Goal: Communication & Community: Answer question/provide support

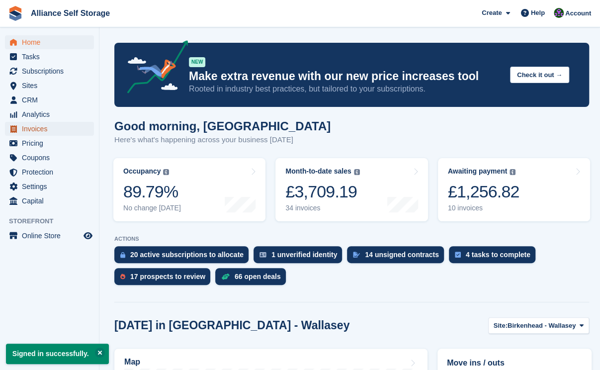
click at [66, 127] on span "Invoices" at bounding box center [52, 129] width 60 height 14
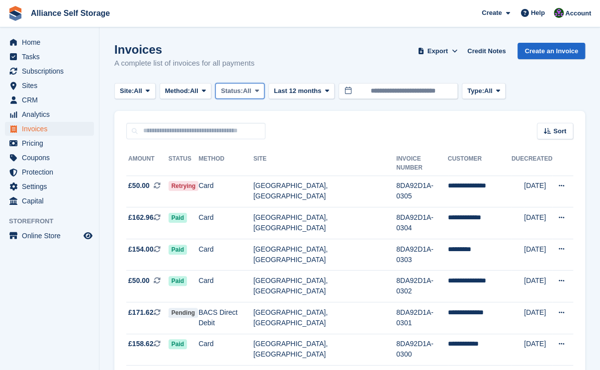
click at [239, 92] on span "Status:" at bounding box center [232, 91] width 22 height 10
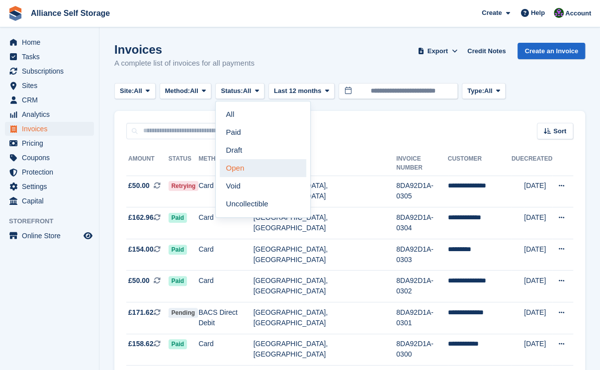
click at [234, 168] on link "Open" at bounding box center [263, 168] width 87 height 18
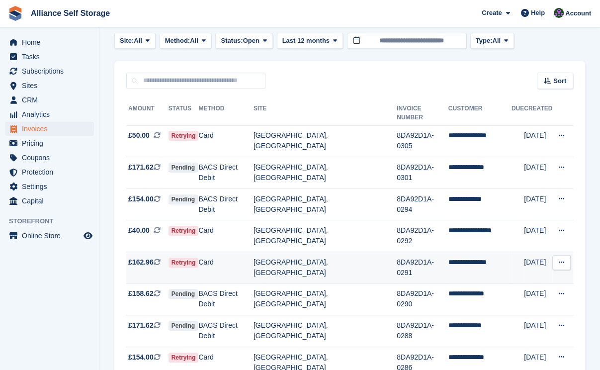
scroll to position [60, 0]
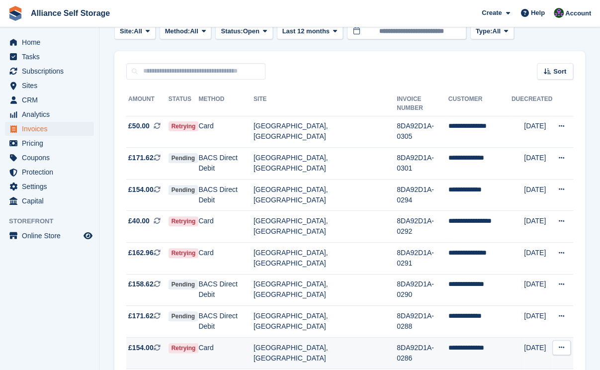
click at [231, 337] on td "Card" at bounding box center [225, 353] width 55 height 32
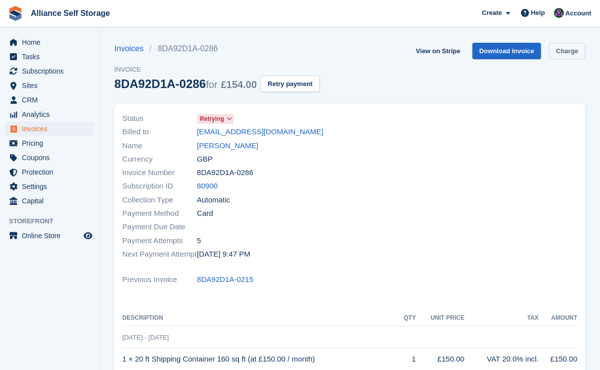
click at [572, 49] on link "Charge" at bounding box center [567, 51] width 36 height 16
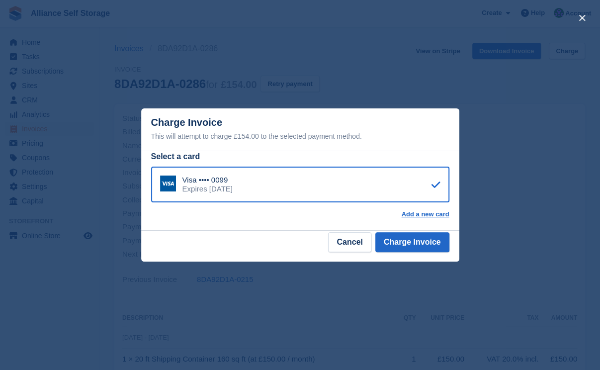
click at [517, 179] on div "close" at bounding box center [300, 185] width 600 height 370
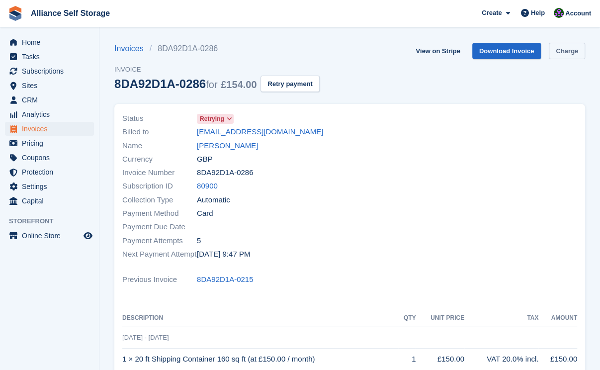
click at [569, 53] on link "Charge" at bounding box center [567, 51] width 36 height 16
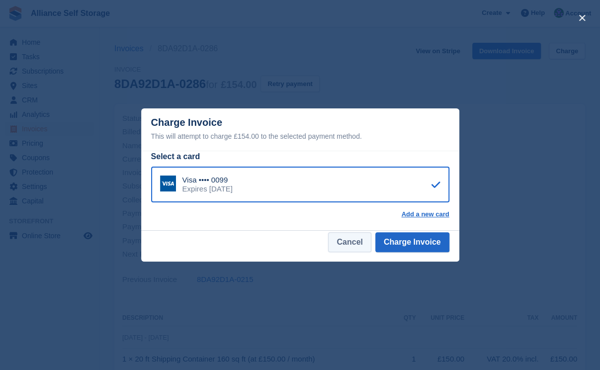
click at [358, 242] on button "Cancel" at bounding box center [349, 242] width 43 height 20
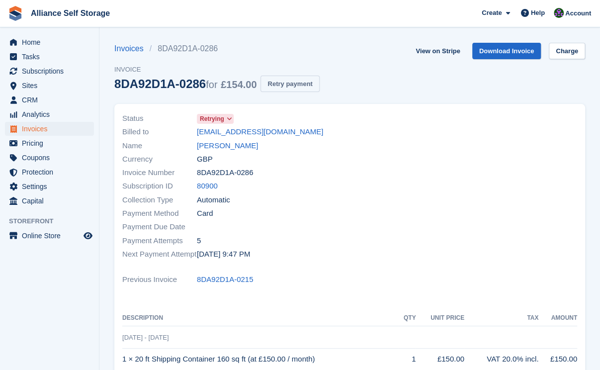
click at [283, 82] on button "Retry payment" at bounding box center [290, 84] width 59 height 16
click at [572, 45] on link "Charge" at bounding box center [567, 51] width 36 height 16
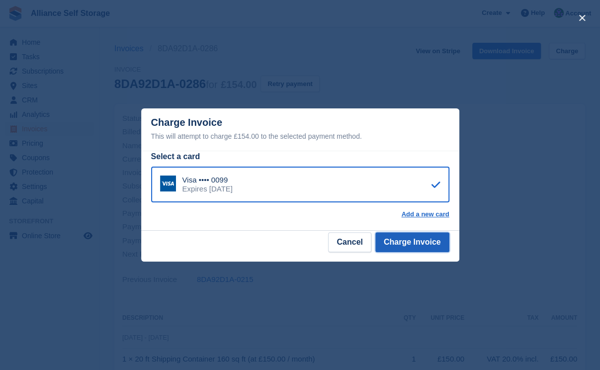
click at [414, 246] on button "Charge Invoice" at bounding box center [412, 242] width 74 height 20
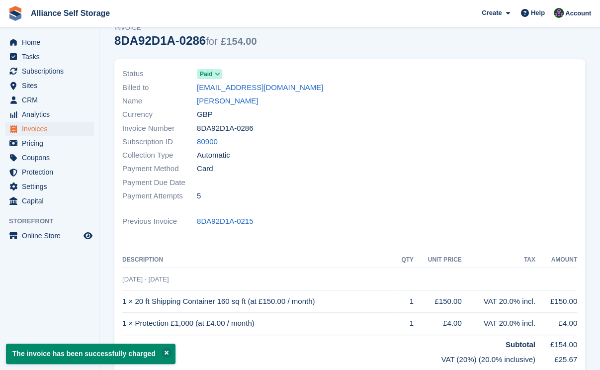
scroll to position [32, 0]
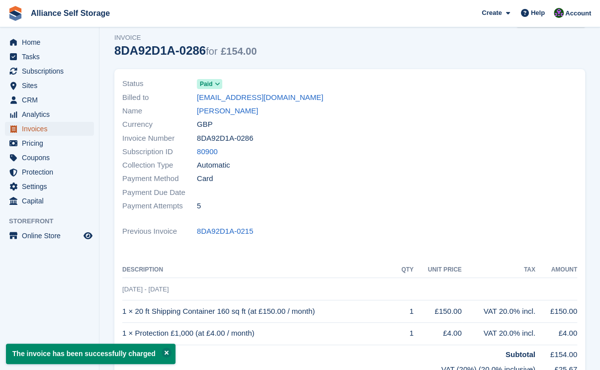
click at [42, 128] on span "Invoices" at bounding box center [52, 129] width 60 height 14
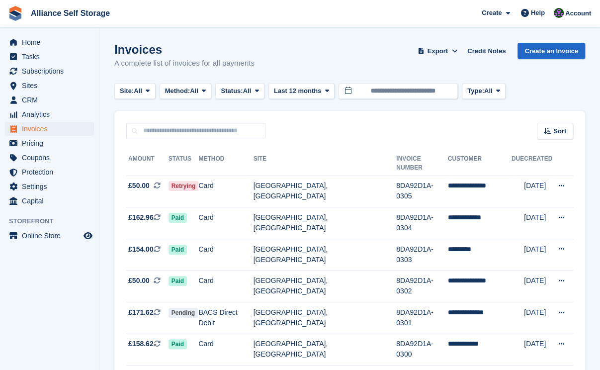
click at [243, 91] on span "Status:" at bounding box center [232, 91] width 22 height 10
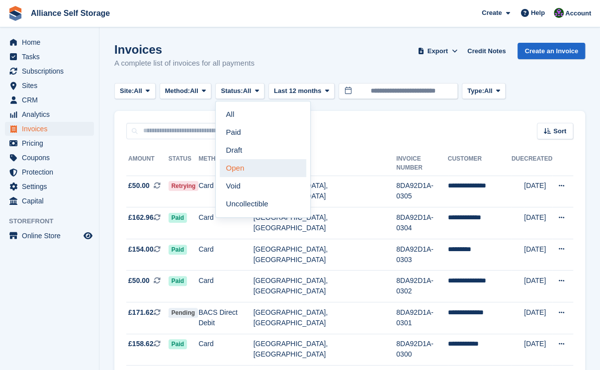
click at [265, 170] on link "Open" at bounding box center [263, 168] width 87 height 18
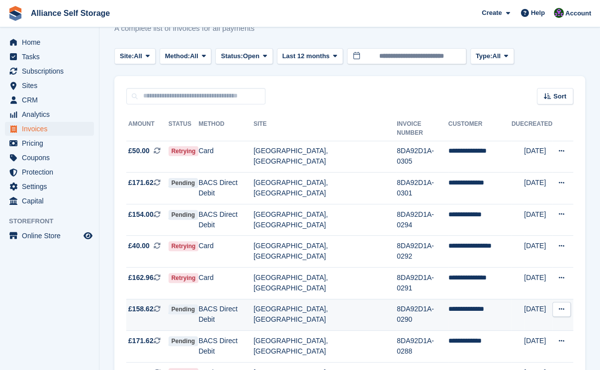
scroll to position [38, 0]
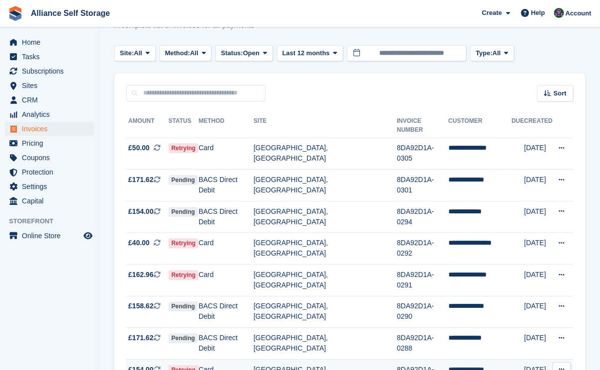
click at [276, 359] on td "[GEOGRAPHIC_DATA], [GEOGRAPHIC_DATA]" at bounding box center [325, 375] width 143 height 32
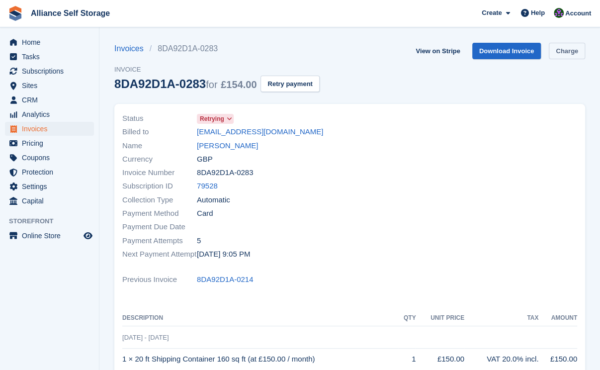
click at [570, 51] on link "Charge" at bounding box center [567, 51] width 36 height 16
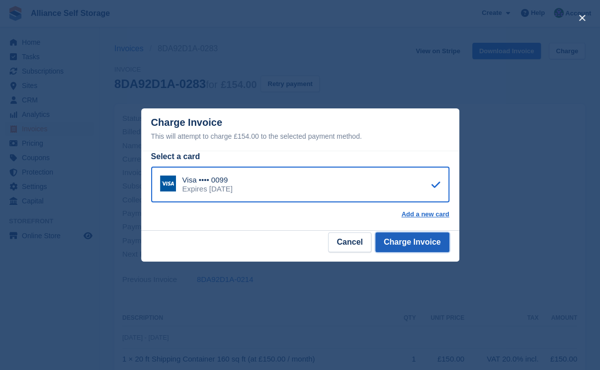
click at [411, 244] on button "Charge Invoice" at bounding box center [412, 242] width 74 height 20
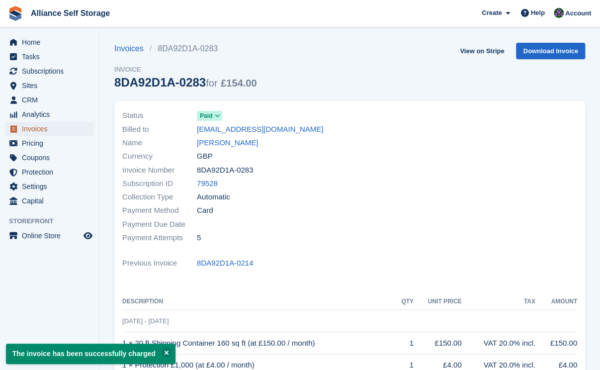
click at [61, 126] on span "Invoices" at bounding box center [52, 129] width 60 height 14
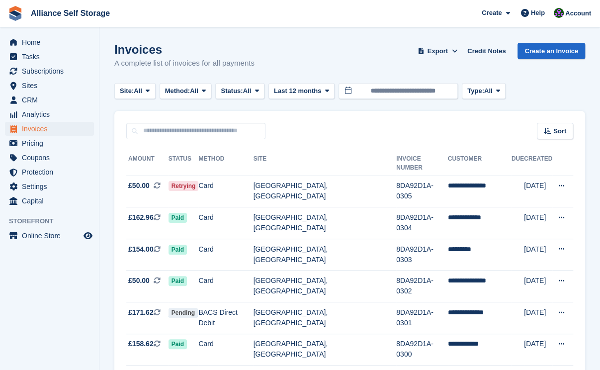
click at [329, 133] on div "Sort Sort by Date created Created (oldest first) Created (newest first)" at bounding box center [349, 125] width 471 height 28
click at [51, 80] on span "Sites" at bounding box center [52, 86] width 60 height 14
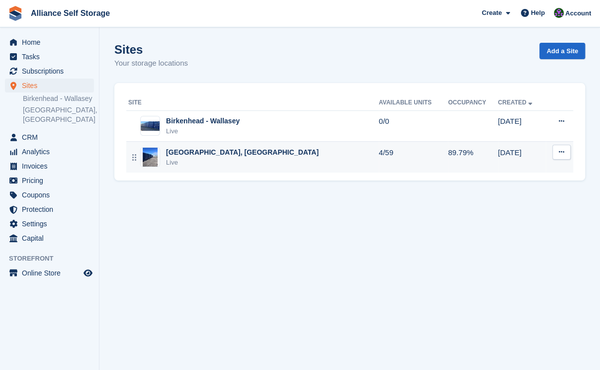
click at [294, 168] on td "Tarren Way South, Moreton, Wirral Live" at bounding box center [252, 157] width 253 height 31
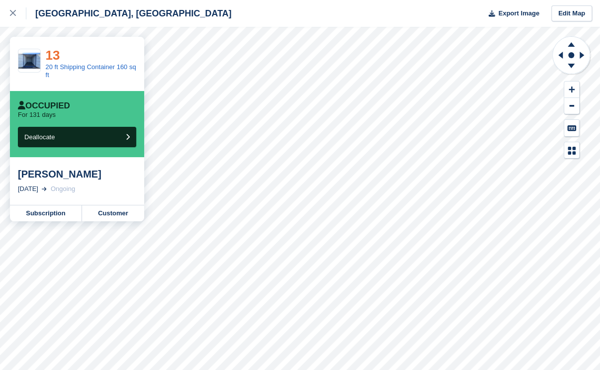
click at [49, 59] on link "13" at bounding box center [53, 55] width 14 height 15
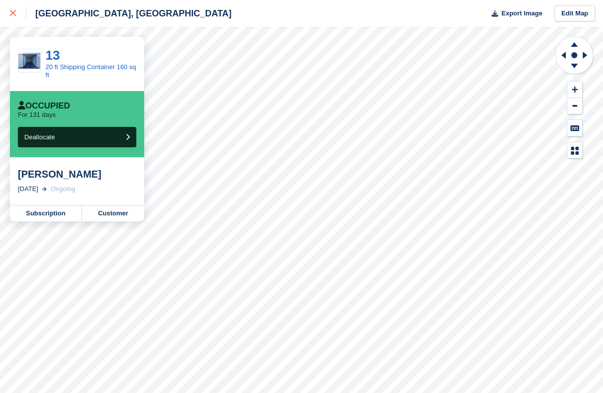
click at [13, 12] on icon at bounding box center [13, 13] width 6 height 6
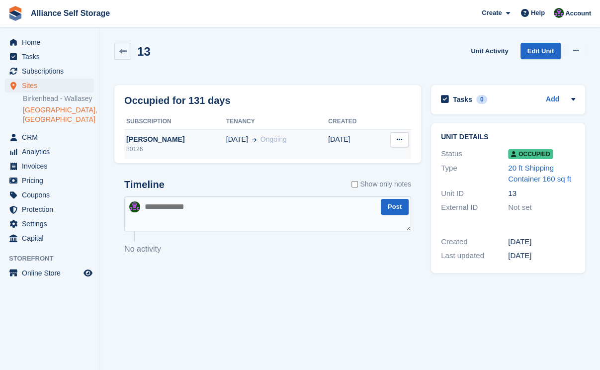
click at [176, 151] on div "80126" at bounding box center [175, 149] width 102 height 9
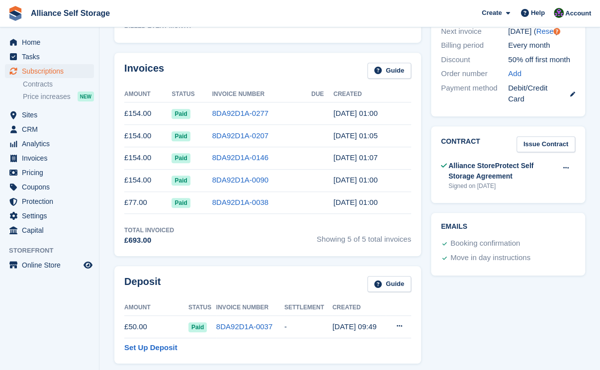
scroll to position [298, 0]
click at [255, 110] on link "8DA92D1A-0277" at bounding box center [240, 112] width 56 height 8
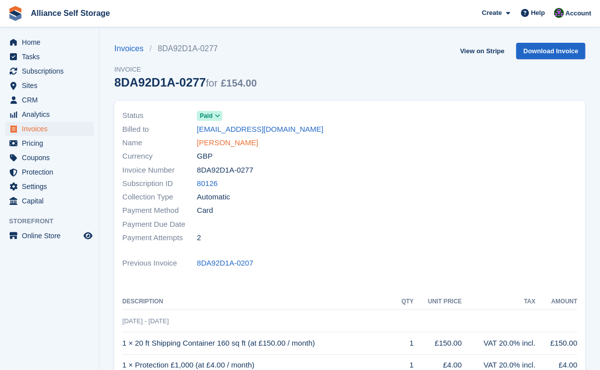
click at [225, 141] on link "[PERSON_NAME]" at bounding box center [227, 142] width 61 height 11
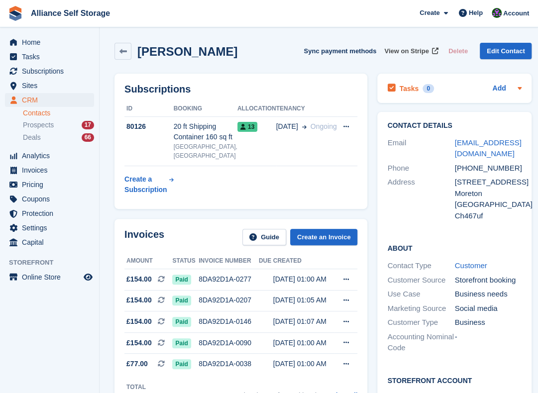
drag, startPoint x: 401, startPoint y: 49, endPoint x: 394, endPoint y: 88, distance: 39.4
click at [401, 49] on span "View on Stripe" at bounding box center [406, 51] width 44 height 10
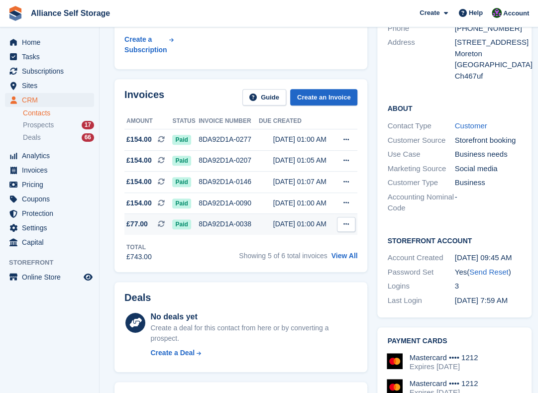
scroll to position [199, 0]
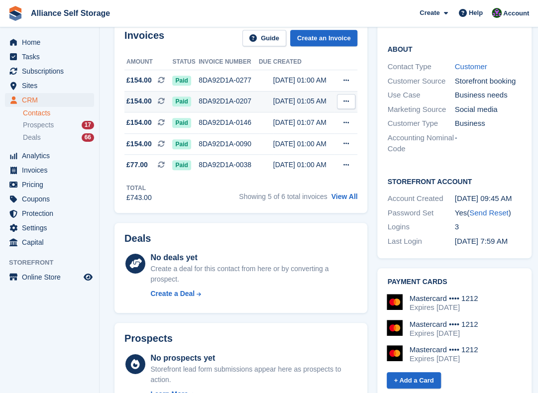
click at [229, 106] on div "8DA92D1A-0207" at bounding box center [228, 101] width 60 height 10
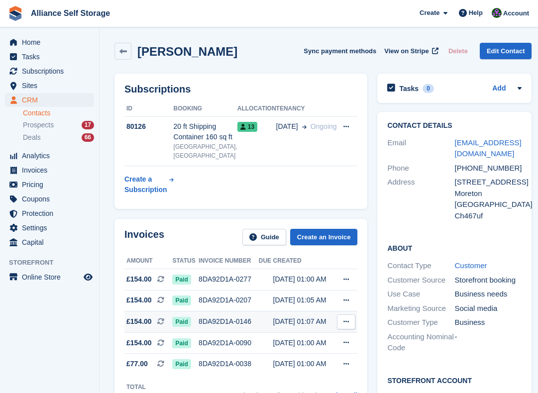
scroll to position [199, 0]
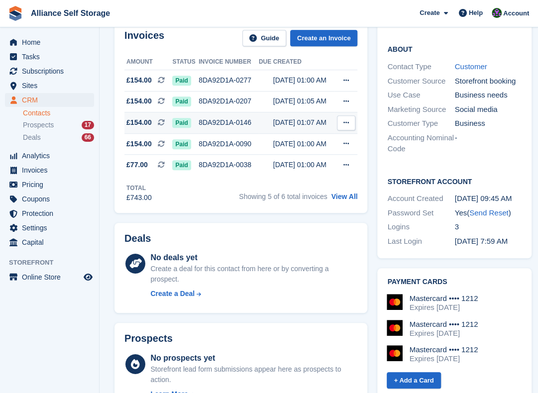
click at [241, 128] on div "8DA92D1A-0146" at bounding box center [228, 122] width 60 height 10
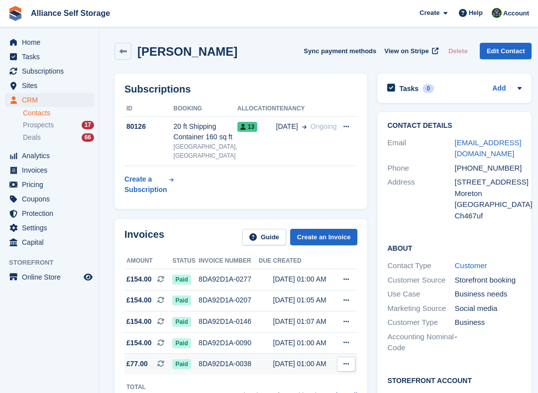
scroll to position [199, 0]
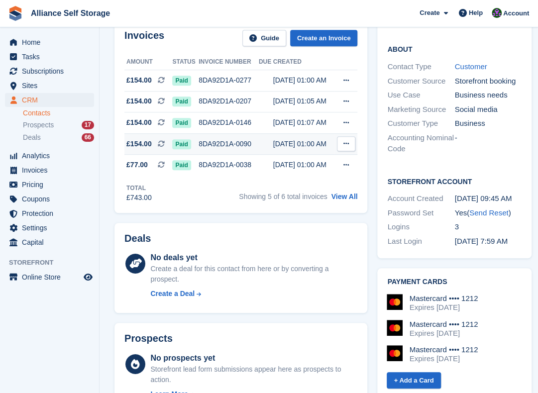
click at [217, 149] on div "8DA92D1A-0090" at bounding box center [228, 144] width 60 height 10
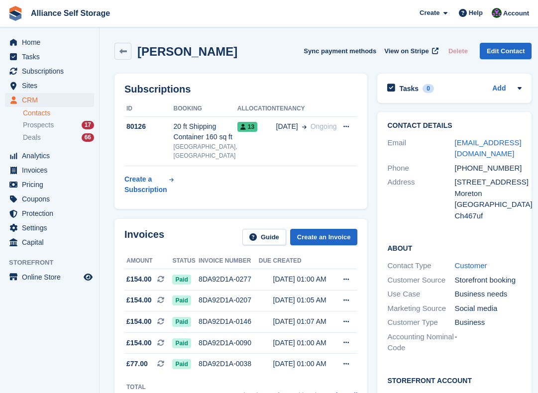
click at [221, 359] on div "8DA92D1A-0038" at bounding box center [228, 364] width 60 height 10
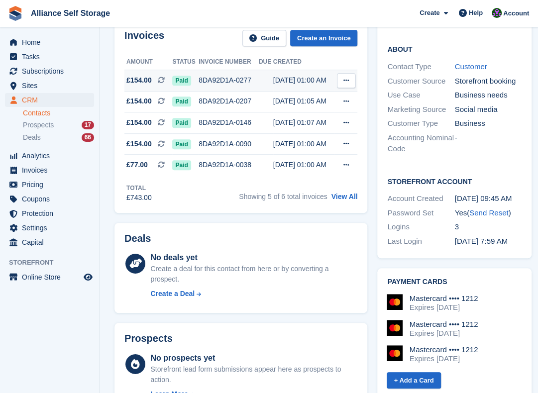
click at [273, 86] on div "[DATE] 01:00 AM" at bounding box center [303, 80] width 61 height 10
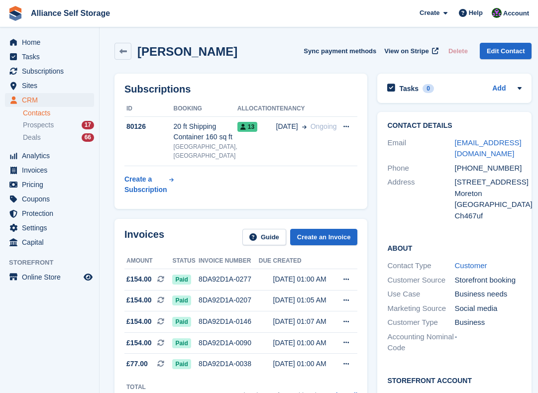
scroll to position [199, 0]
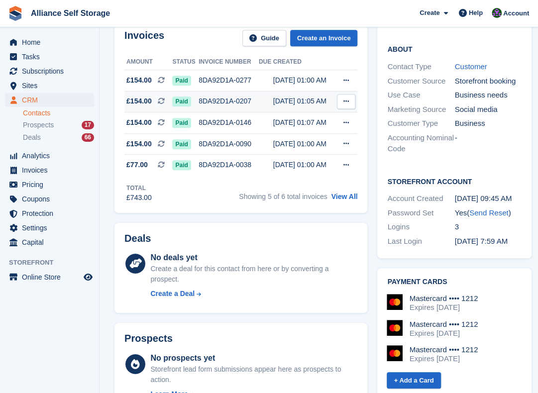
click at [235, 106] on div "8DA92D1A-0207" at bounding box center [228, 101] width 60 height 10
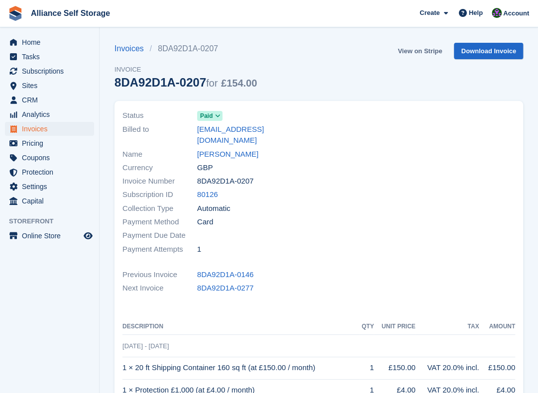
click at [428, 50] on link "View on Stripe" at bounding box center [419, 51] width 52 height 16
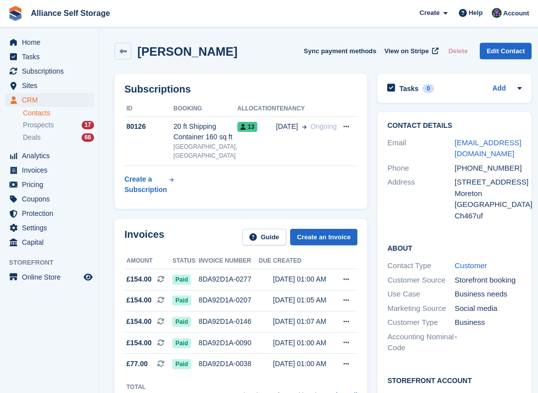
scroll to position [199, 0]
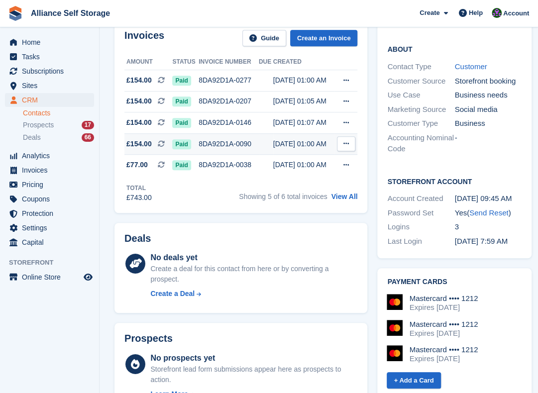
drag, startPoint x: 0, startPoint y: 0, endPoint x: 238, endPoint y: 155, distance: 284.0
click at [238, 149] on div "8DA92D1A-0090" at bounding box center [228, 144] width 60 height 10
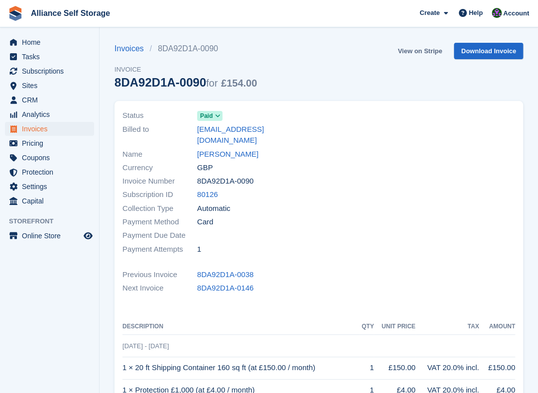
click at [428, 54] on link "View on Stripe" at bounding box center [419, 51] width 52 height 16
click at [223, 149] on link "[PERSON_NAME]" at bounding box center [227, 154] width 61 height 11
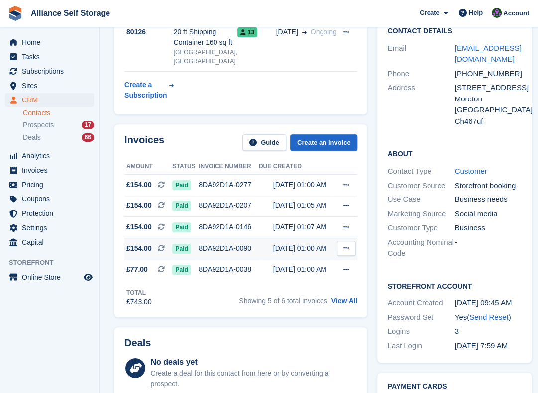
scroll to position [149, 0]
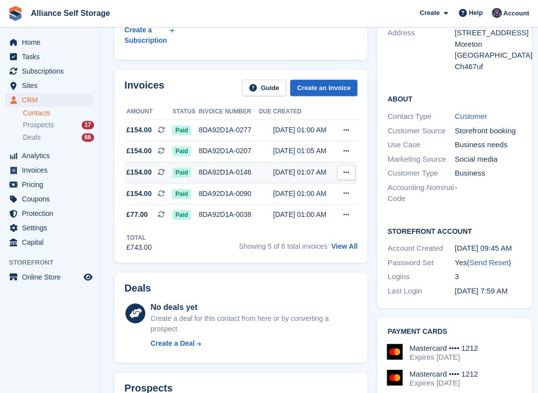
click at [209, 178] on div "8DA92D1A-0146" at bounding box center [228, 172] width 60 height 10
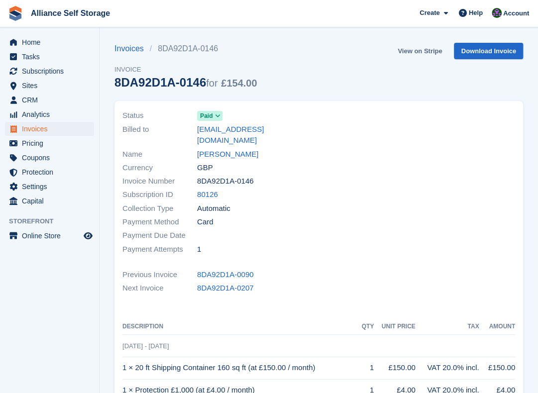
click at [410, 55] on link "View on Stripe" at bounding box center [419, 51] width 52 height 16
click at [213, 149] on link "[PERSON_NAME]" at bounding box center [227, 154] width 61 height 11
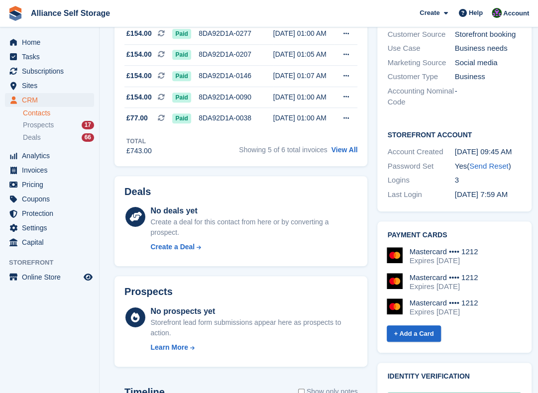
scroll to position [249, 0]
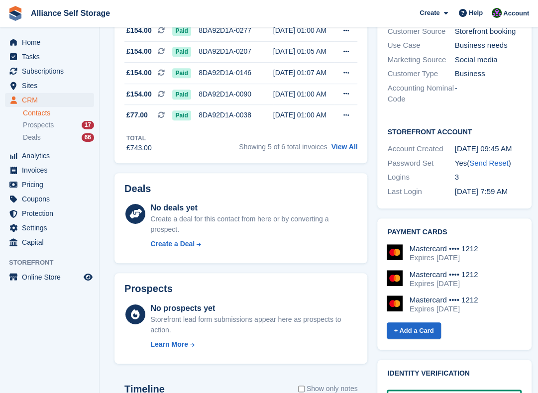
click at [105, 176] on section "Ricky leadbetter Sync payment methods View on Stripe Delete Edit Contact Subscr…" at bounding box center [322, 213] width 447 height 924
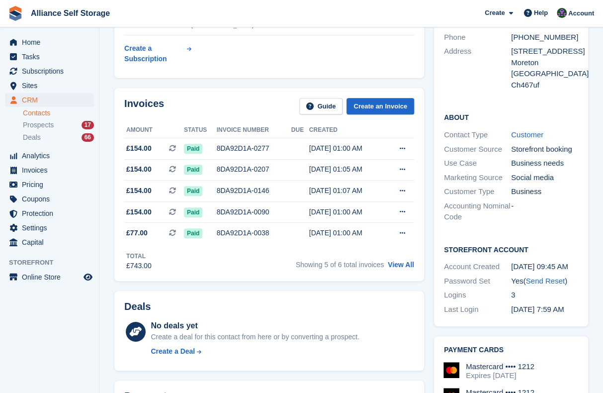
scroll to position [99, 0]
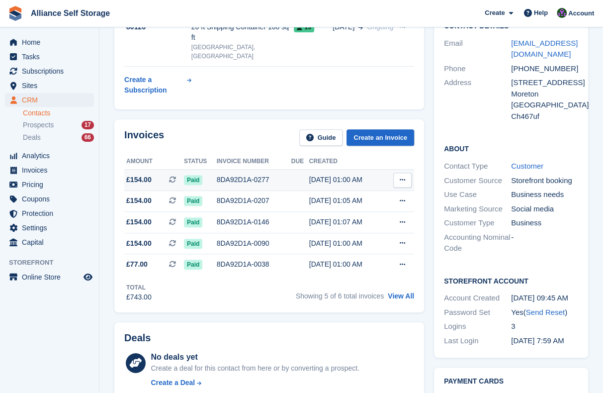
click at [276, 169] on td "8DA92D1A-0277" at bounding box center [254, 179] width 75 height 21
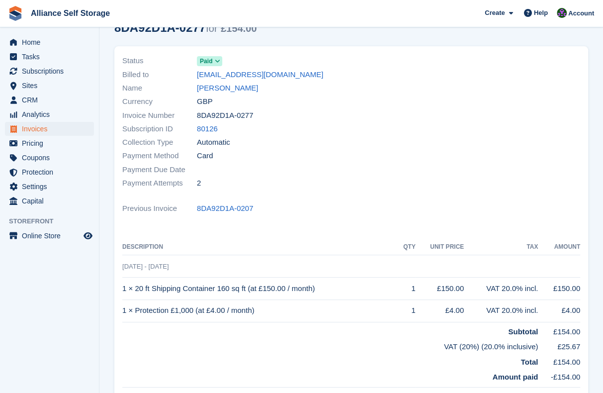
scroll to position [9, 0]
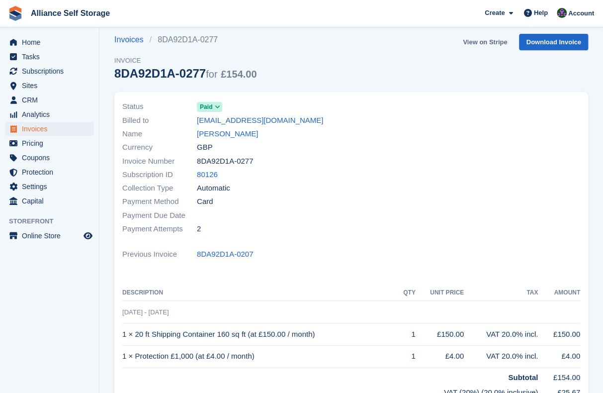
click at [472, 41] on link "View on Stripe" at bounding box center [485, 42] width 52 height 16
click at [362, 45] on div "Invoices 8DA92D1A-0277 Invoice 8DA92D1A-0277 for £154.00 View on Stripe Downloa…" at bounding box center [351, 63] width 474 height 58
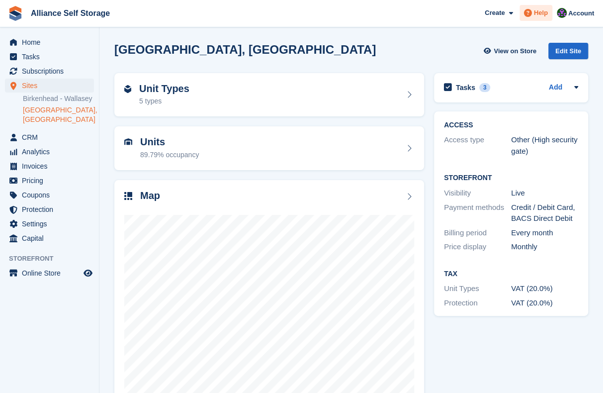
click at [534, 20] on div "Help" at bounding box center [536, 13] width 33 height 16
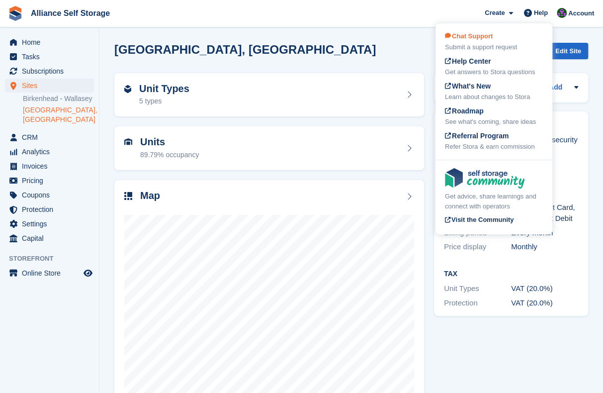
click at [503, 41] on div "Chat Support Submit a support request" at bounding box center [494, 41] width 98 height 21
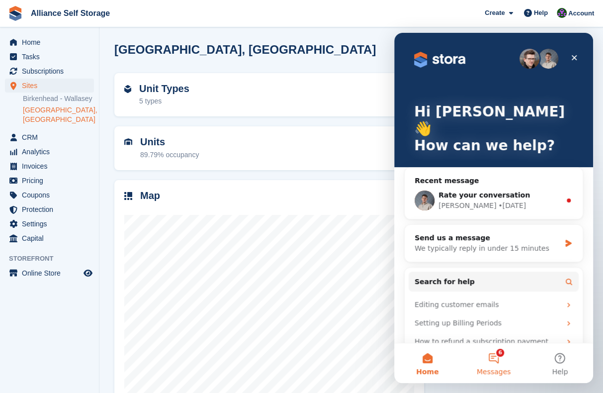
click at [497, 352] on button "6 Messages" at bounding box center [493, 363] width 66 height 40
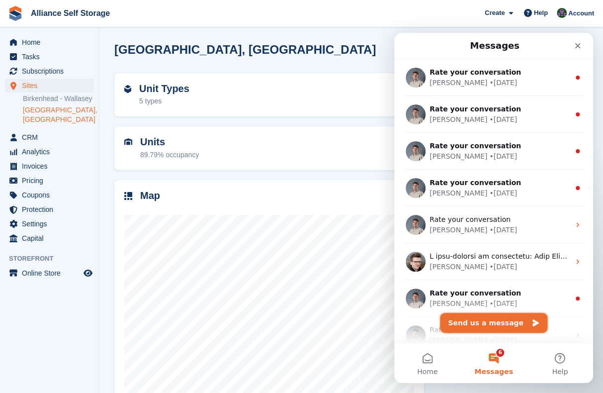
click at [497, 330] on button "Send us a message" at bounding box center [493, 323] width 107 height 20
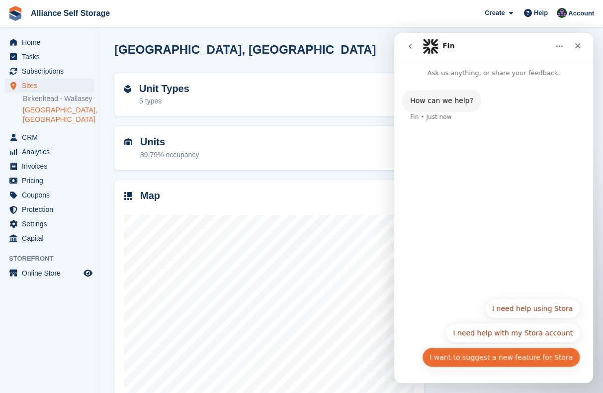
click at [528, 359] on button "I want to suggest a new feature for Stora" at bounding box center [501, 357] width 158 height 20
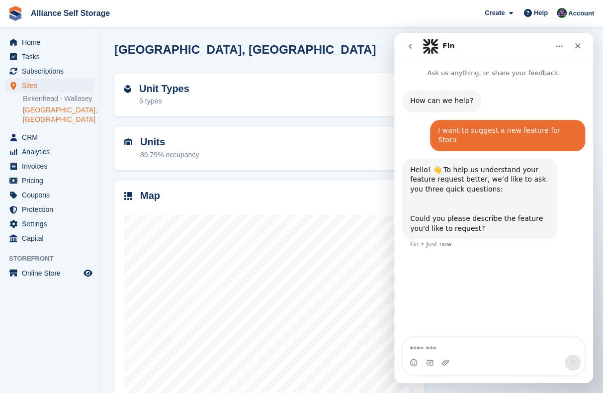
click at [504, 347] on textarea "Message…" at bounding box center [494, 346] width 182 height 17
click at [410, 49] on icon "go back" at bounding box center [410, 46] width 8 height 8
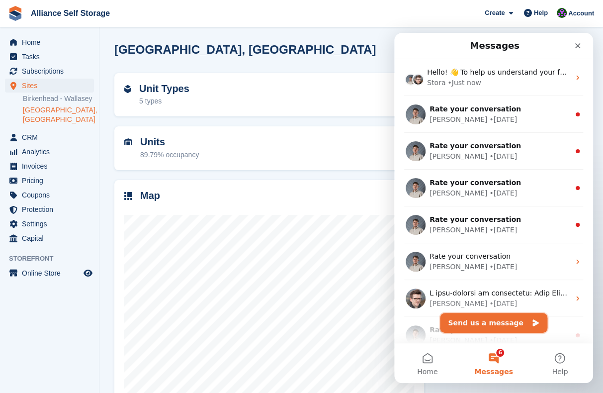
click at [499, 323] on button "Send us a message" at bounding box center [493, 323] width 107 height 20
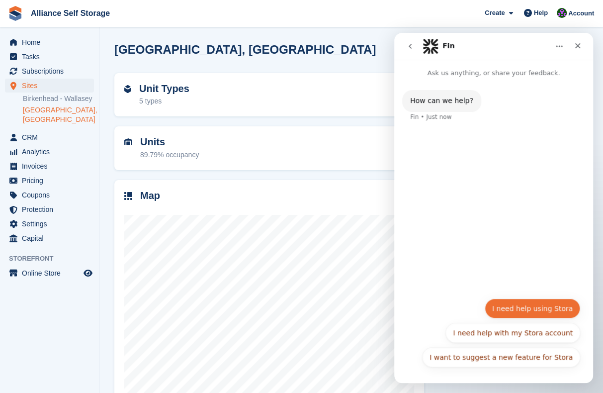
click at [540, 303] on button "I need help using Stora" at bounding box center [532, 308] width 95 height 20
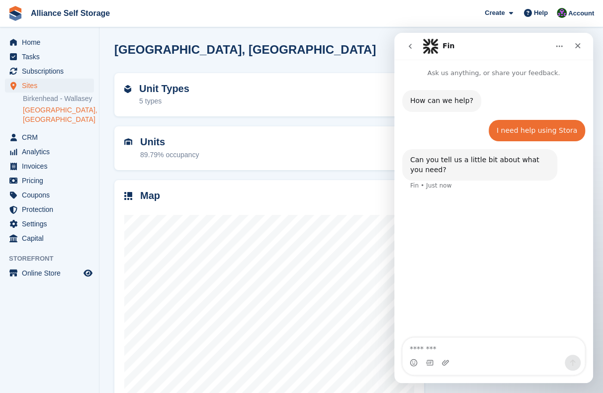
click at [534, 350] on textarea "Message…" at bounding box center [494, 346] width 182 height 17
click at [569, 345] on textarea "**********" at bounding box center [494, 331] width 182 height 27
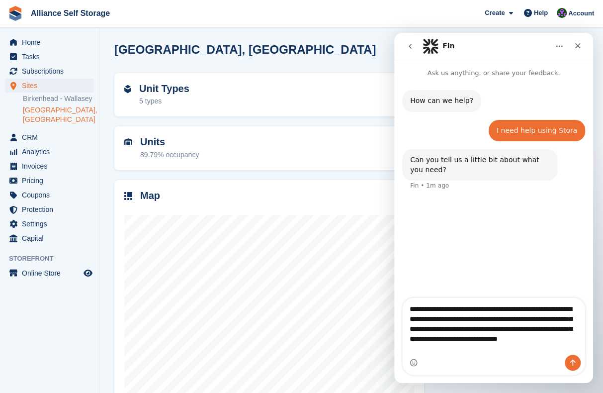
type textarea "**********"
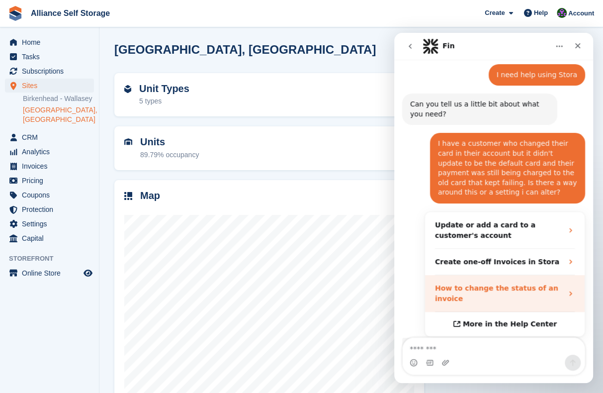
scroll to position [122, 0]
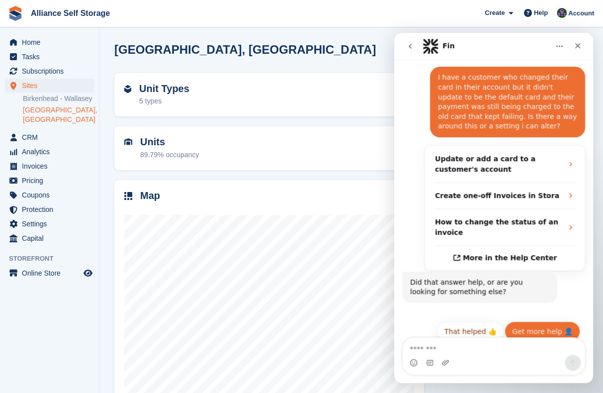
click at [544, 321] on button "Get more help 👤" at bounding box center [543, 331] width 76 height 20
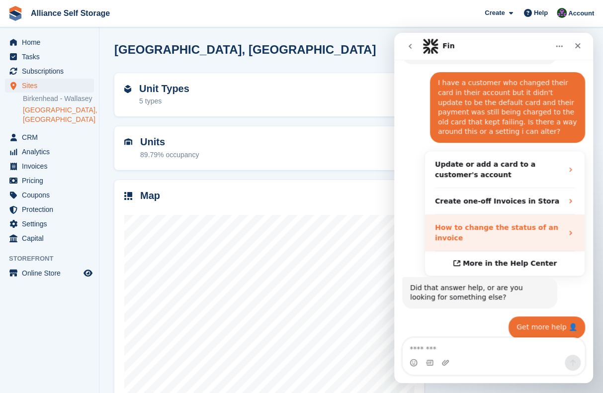
scroll to position [116, 0]
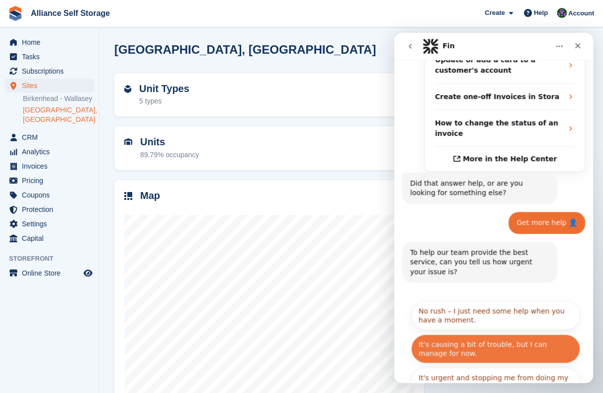
click at [480, 334] on button "It’s causing a bit of trouble, but I can manage for now." at bounding box center [495, 348] width 169 height 29
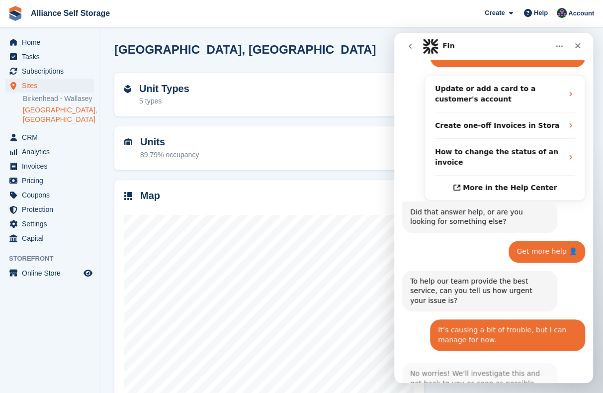
scroll to position [241, 0]
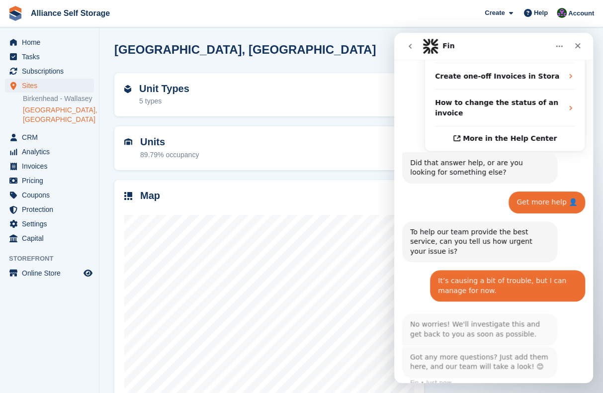
click at [409, 45] on icon "go back" at bounding box center [410, 46] width 3 height 5
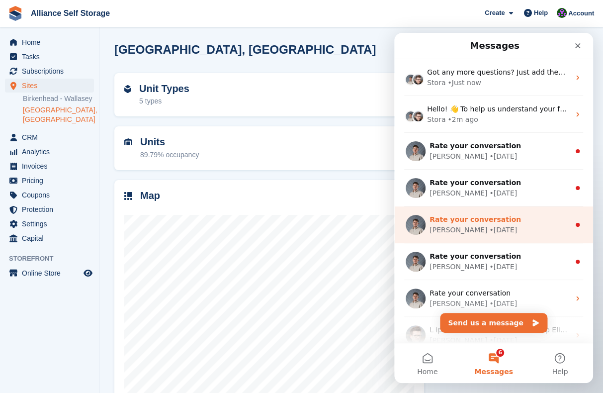
scroll to position [197, 0]
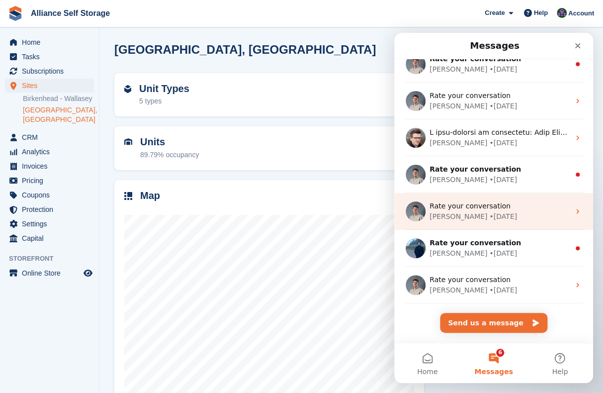
click at [515, 219] on div "Bradley • 5w ago" at bounding box center [500, 216] width 140 height 10
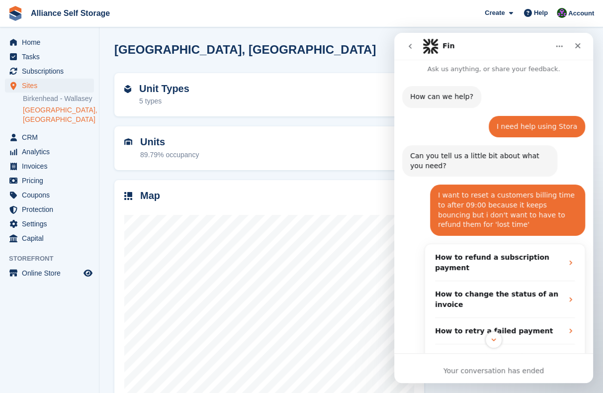
scroll to position [0, 0]
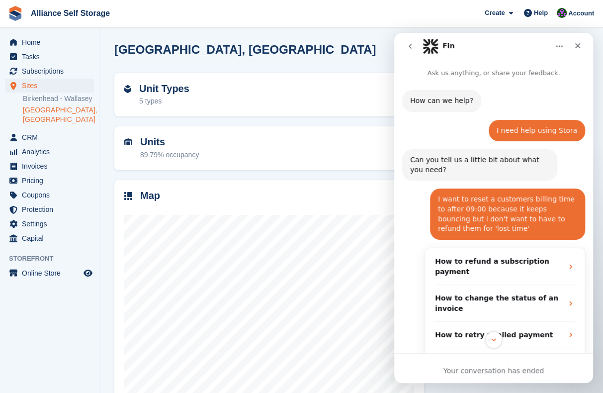
click at [404, 43] on button "go back" at bounding box center [410, 46] width 19 height 19
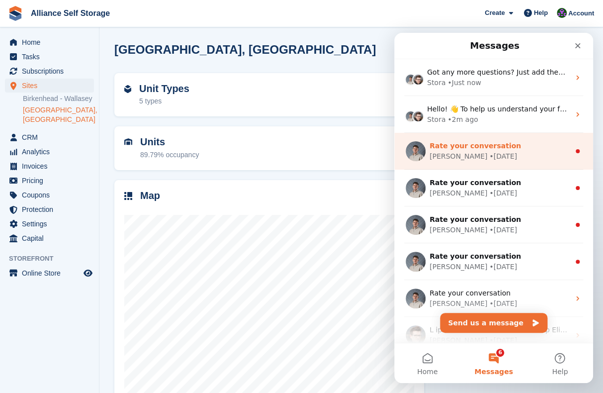
drag, startPoint x: 529, startPoint y: 116, endPoint x: 501, endPoint y: 160, distance: 51.6
click at [501, 160] on div "Bradley • 1d ago" at bounding box center [500, 156] width 140 height 10
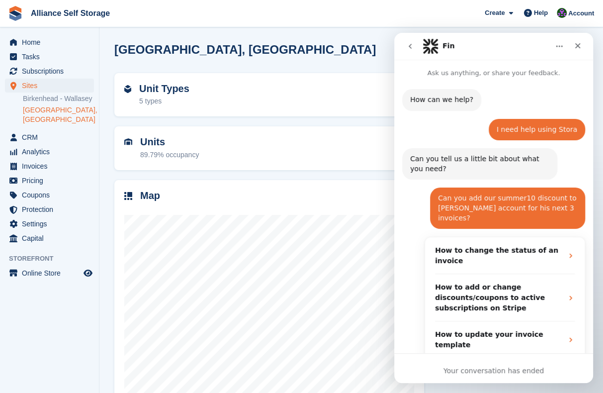
scroll to position [27, 0]
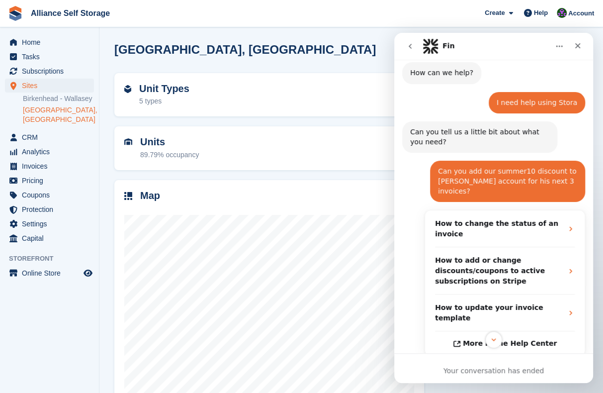
click at [411, 50] on icon "go back" at bounding box center [410, 46] width 8 height 8
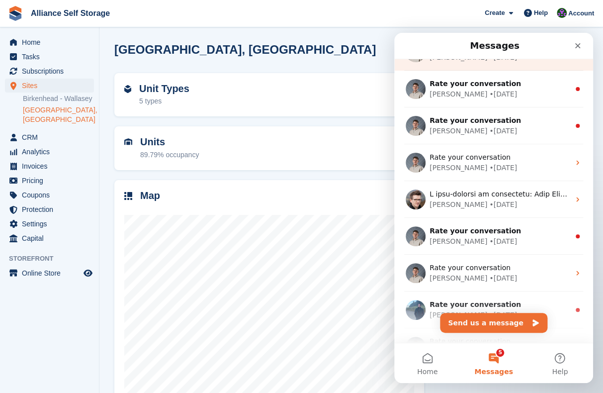
scroll to position [149, 0]
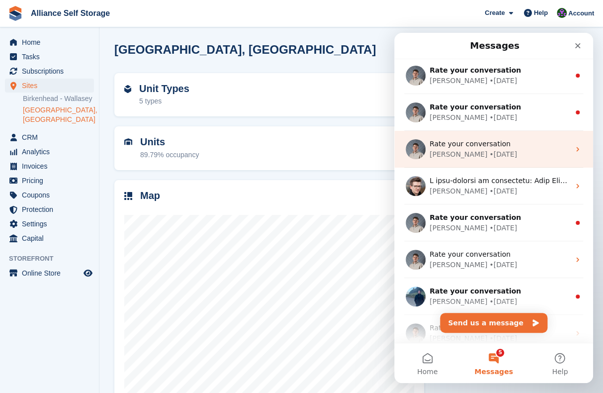
click at [516, 154] on div "Bradley • 4w ago" at bounding box center [500, 154] width 140 height 10
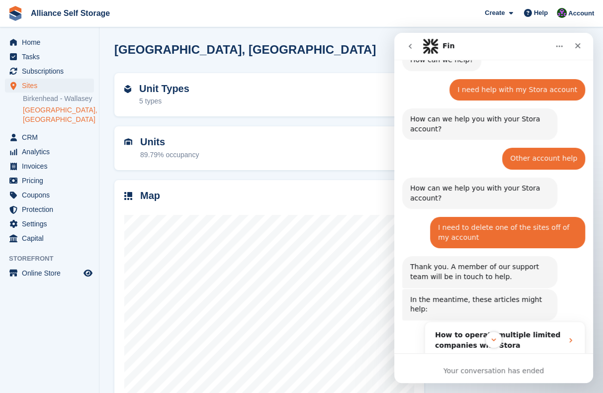
scroll to position [0, 0]
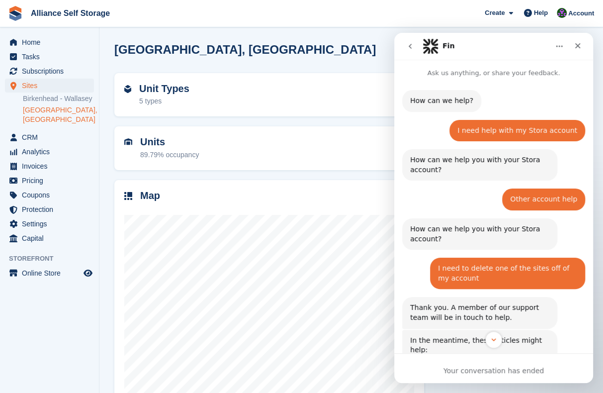
click at [412, 47] on icon "go back" at bounding box center [410, 46] width 8 height 8
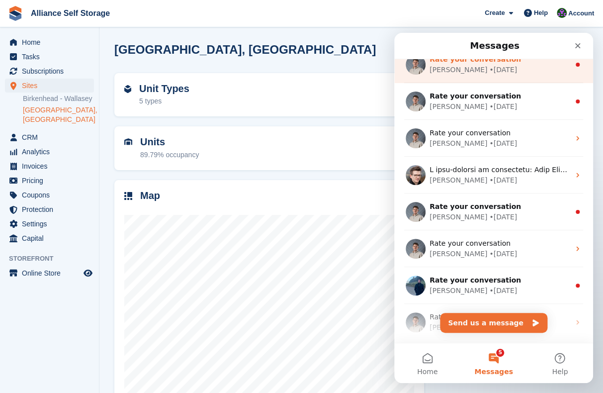
scroll to position [199, 0]
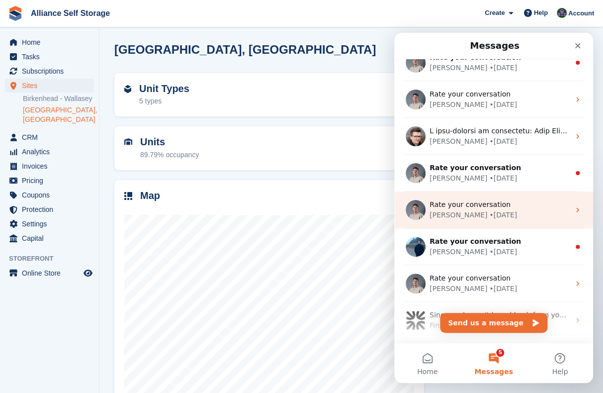
click at [535, 201] on div "Rate your conversation" at bounding box center [500, 204] width 140 height 10
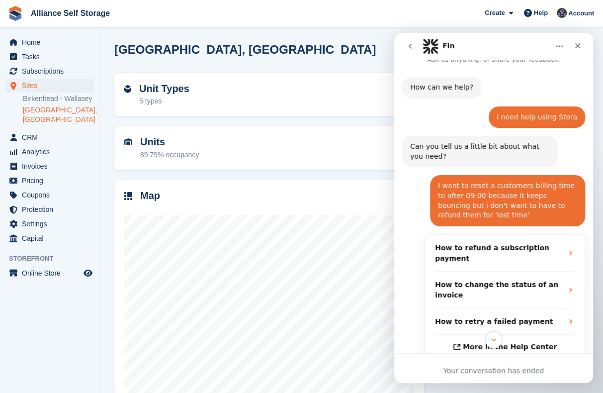
scroll to position [0, 0]
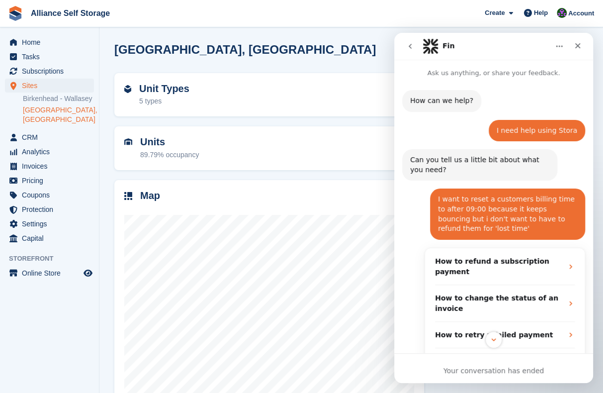
click at [416, 52] on button "go back" at bounding box center [410, 46] width 19 height 19
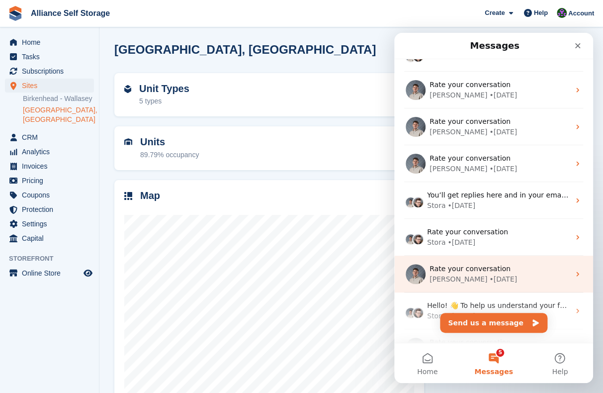
scroll to position [573, 0]
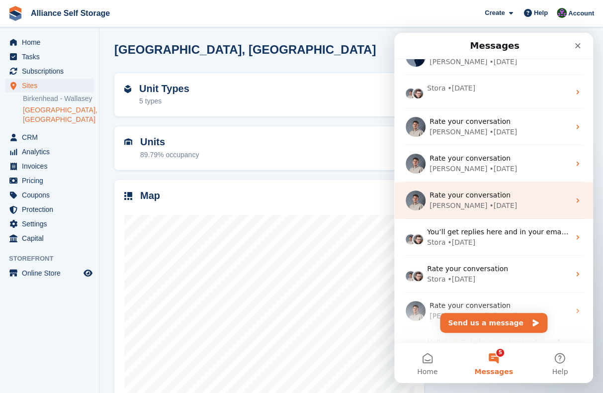
click at [522, 200] on div "Bradley • 12w ago" at bounding box center [500, 205] width 140 height 10
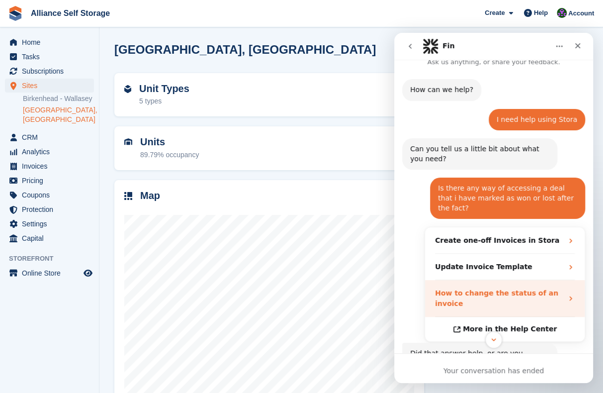
scroll to position [0, 0]
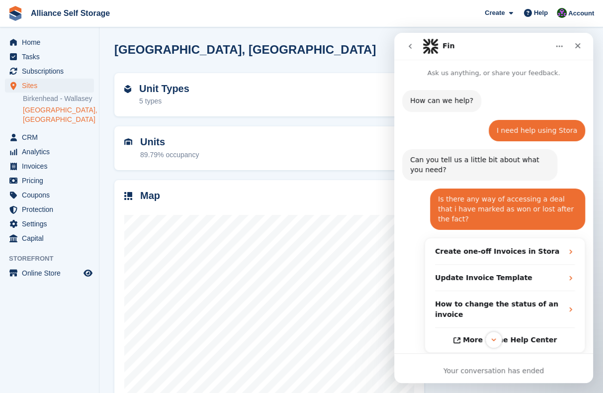
click at [411, 47] on icon "go back" at bounding box center [410, 46] width 8 height 8
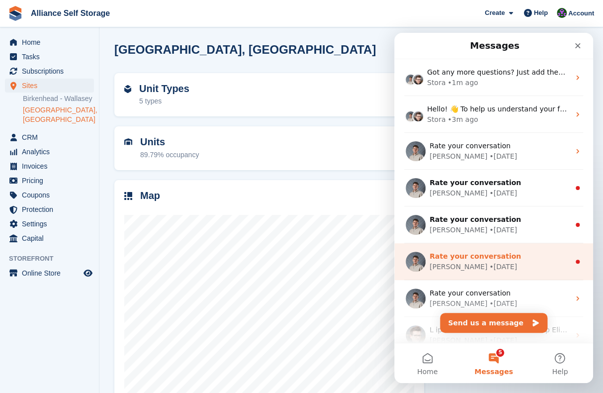
click at [545, 262] on div "Bradley • 3w ago" at bounding box center [500, 267] width 140 height 10
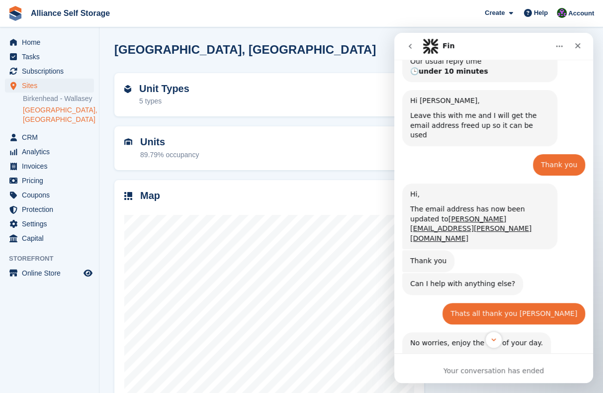
scroll to position [636, 0]
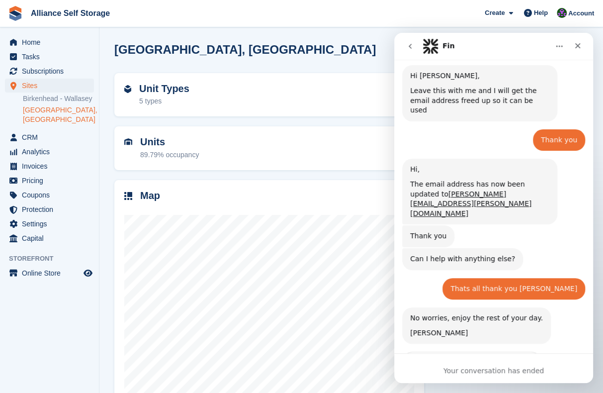
click at [411, 47] on icon "go back" at bounding box center [410, 46] width 8 height 8
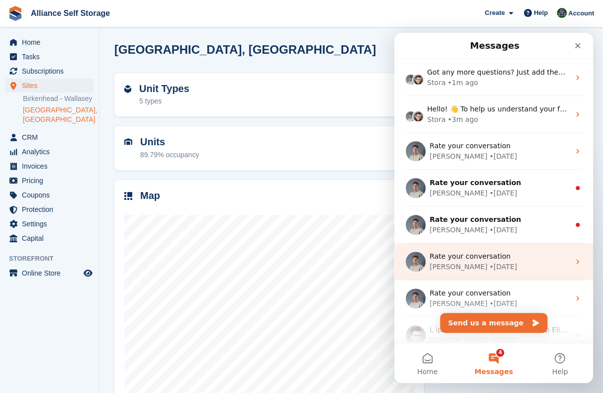
scroll to position [149, 0]
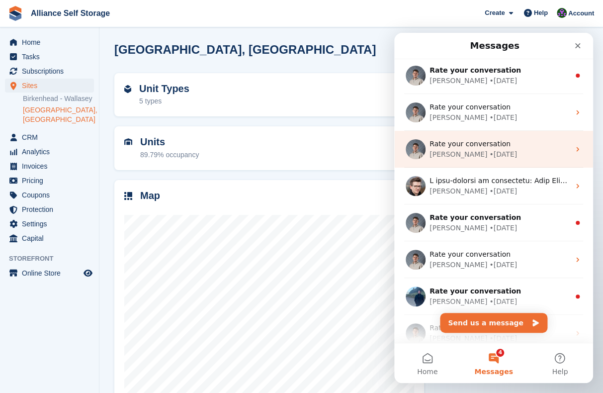
click at [519, 150] on div "Bradley • 4w ago" at bounding box center [500, 154] width 140 height 10
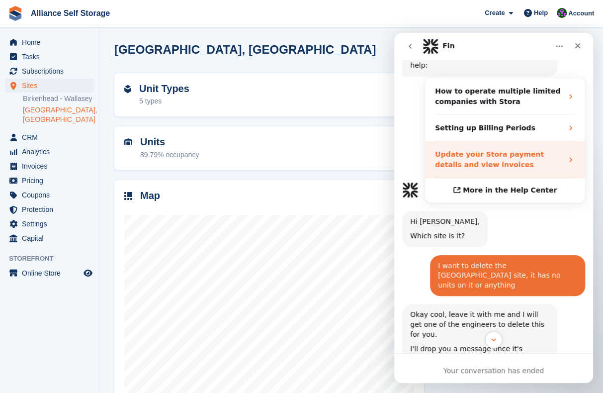
scroll to position [240, 0]
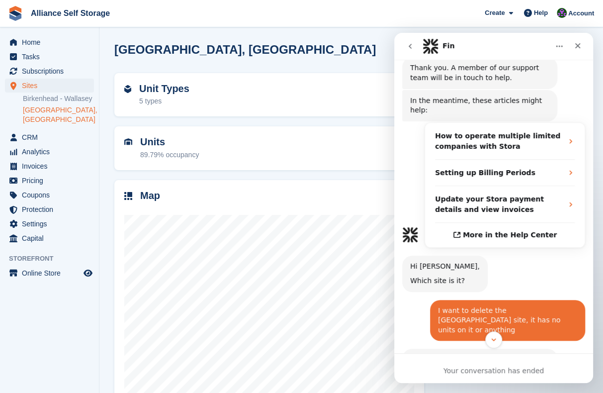
click at [414, 49] on button "go back" at bounding box center [410, 46] width 19 height 19
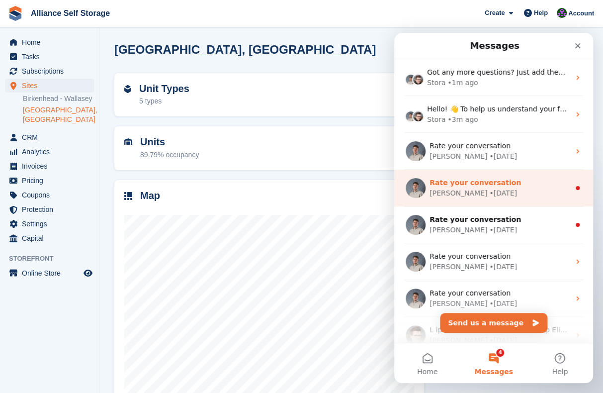
scroll to position [0, 0]
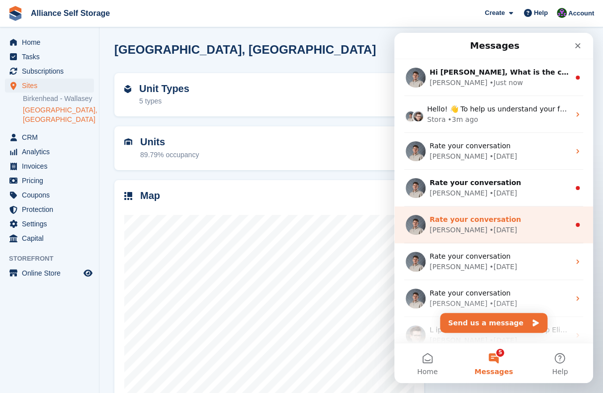
drag, startPoint x: 529, startPoint y: 229, endPoint x: 509, endPoint y: 231, distance: 19.9
click at [509, 231] on div "Bradley • 3w ago" at bounding box center [500, 230] width 140 height 10
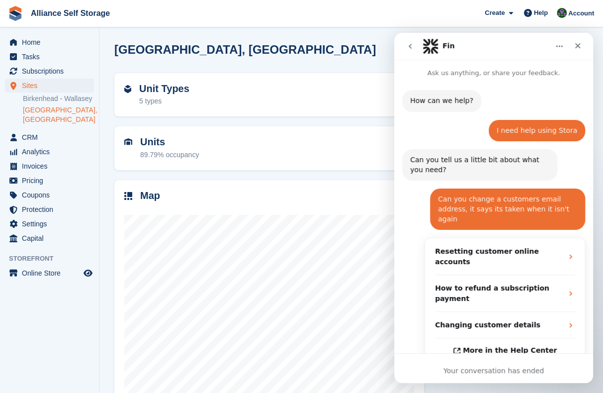
scroll to position [27, 0]
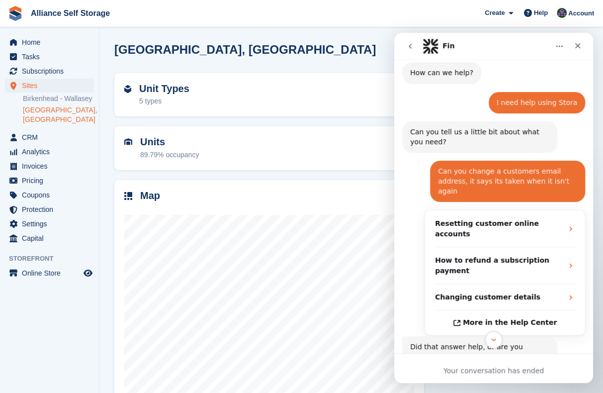
click at [561, 47] on icon "Home" at bounding box center [559, 46] width 8 height 8
click at [443, 97] on div "I need help using Stora Romilly • 3w ago" at bounding box center [493, 107] width 183 height 30
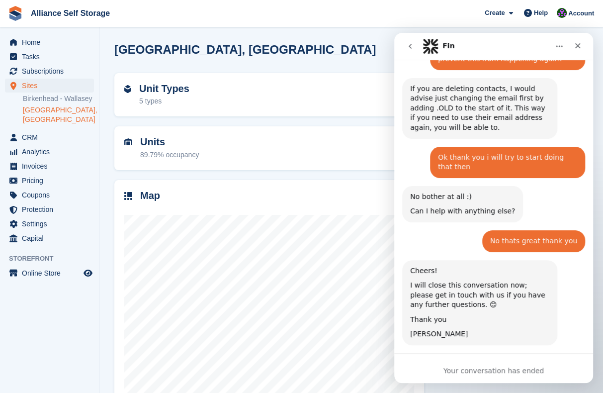
scroll to position [819, 0]
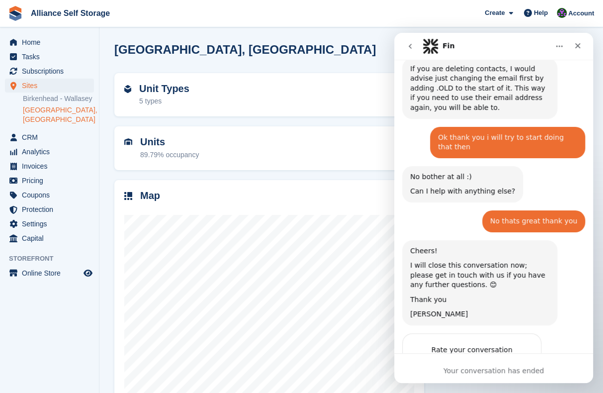
click at [411, 43] on icon "go back" at bounding box center [410, 46] width 8 height 8
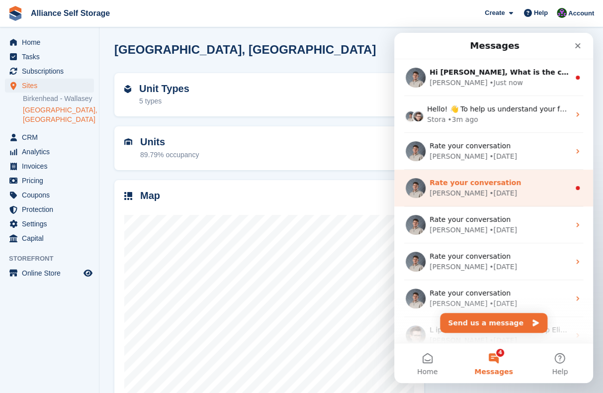
scroll to position [0, 0]
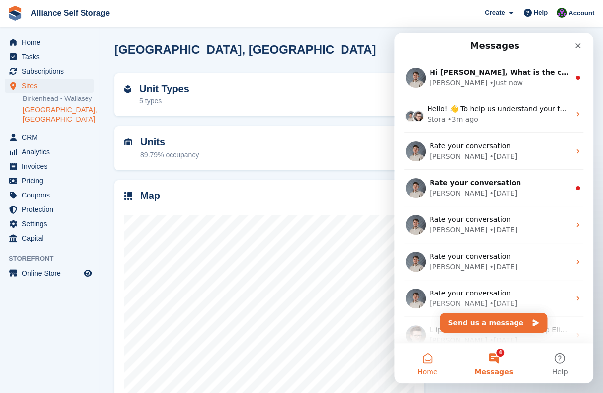
click at [420, 352] on button "Home" at bounding box center [427, 363] width 66 height 40
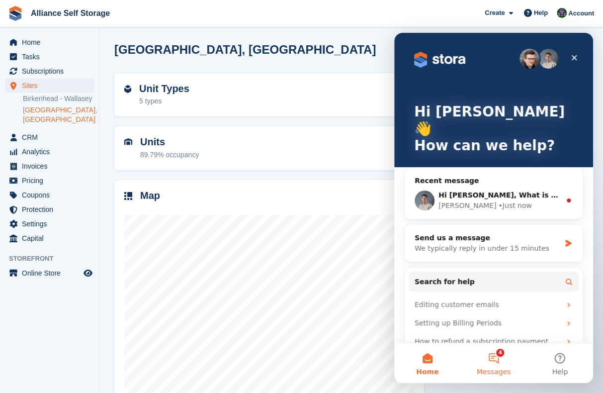
click at [485, 378] on button "4 Messages" at bounding box center [493, 363] width 66 height 40
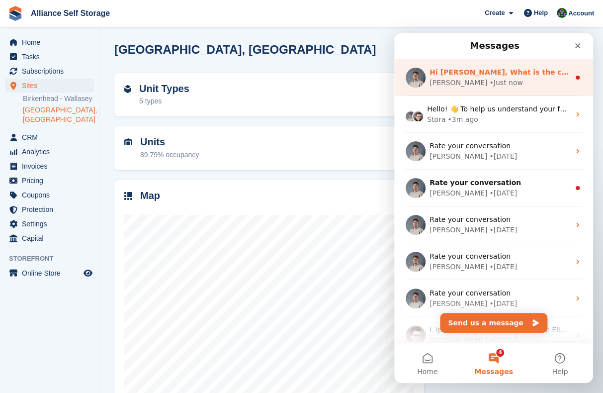
click at [518, 79] on div "Bradley • Just now" at bounding box center [500, 83] width 140 height 10
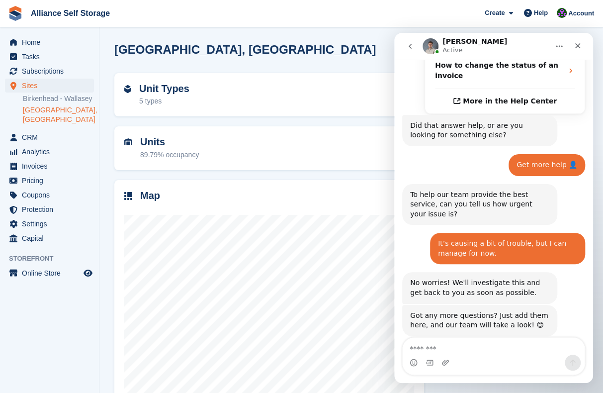
scroll to position [338, 0]
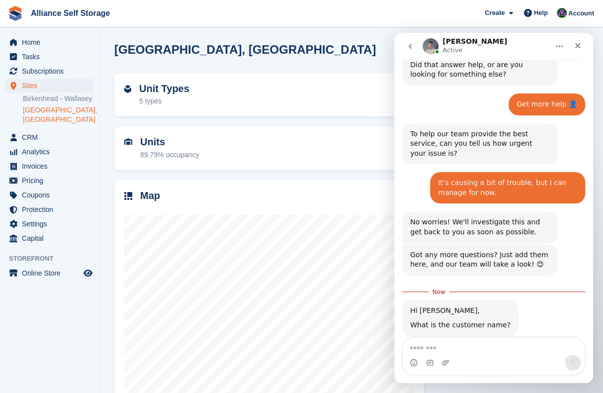
click at [489, 353] on textarea "Message…" at bounding box center [494, 346] width 182 height 17
click at [493, 350] on textarea "Message…" at bounding box center [494, 346] width 182 height 17
type textarea "**********"
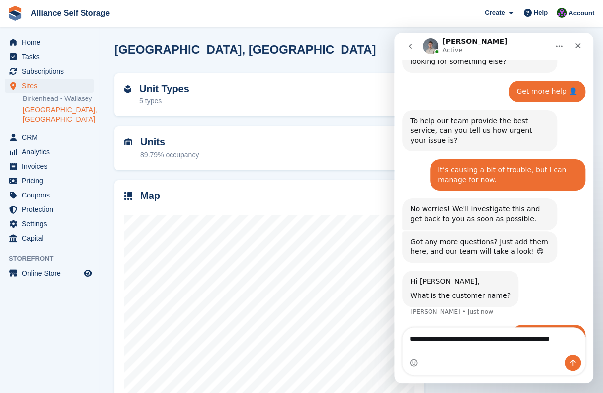
scroll to position [361, 0]
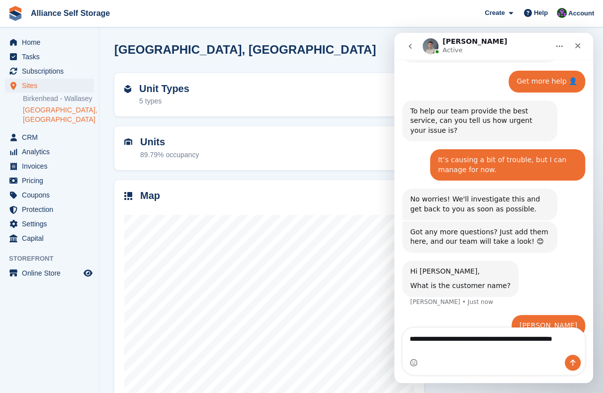
click at [494, 342] on textarea "**********" at bounding box center [494, 341] width 182 height 27
click at [494, 350] on textarea "**********" at bounding box center [494, 341] width 182 height 27
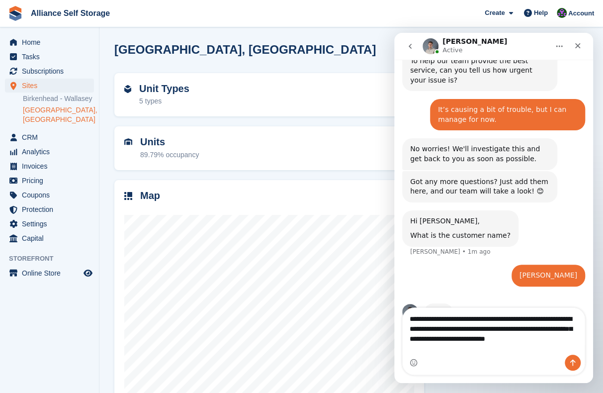
type textarea "**********"
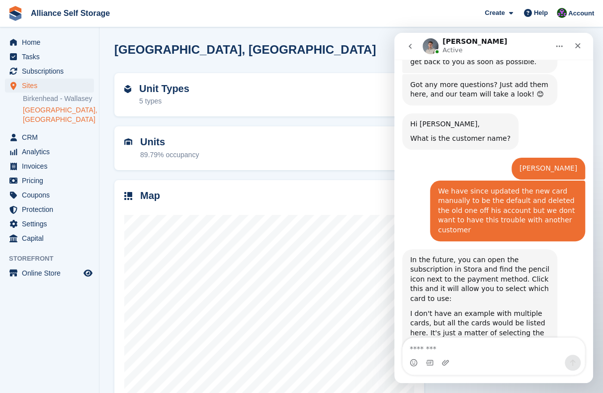
scroll to position [560, 0]
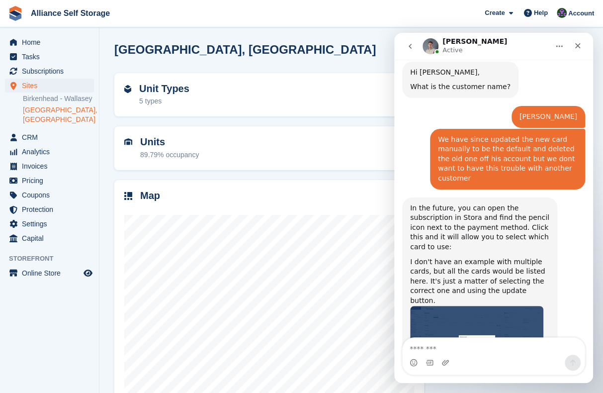
click at [493, 324] on div "In the future, you can open the subscription in Stora and find the pencil icon …" at bounding box center [493, 292] width 183 height 190
click at [493, 306] on img "Bradley says…" at bounding box center [476, 333] width 133 height 54
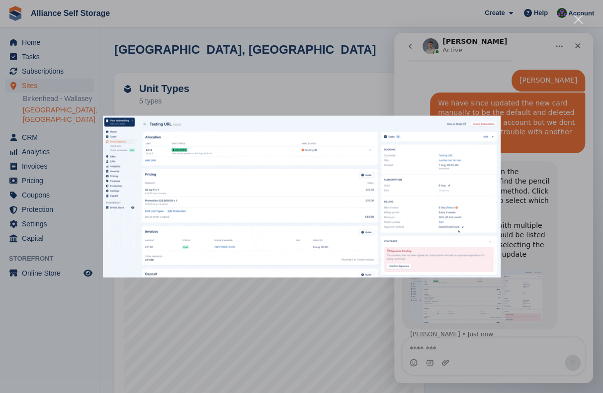
scroll to position [598, 0]
click at [296, 82] on div "Intercom messenger" at bounding box center [301, 196] width 603 height 393
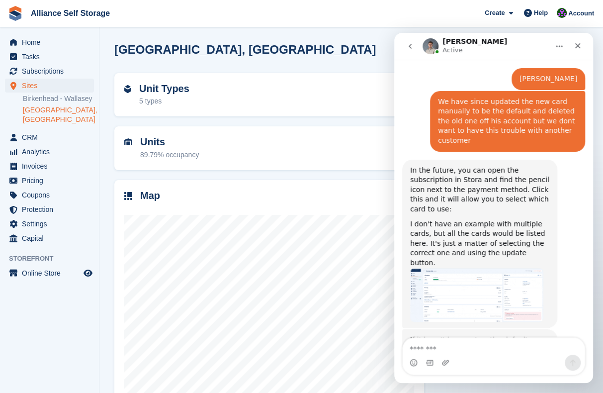
scroll to position [787, 0]
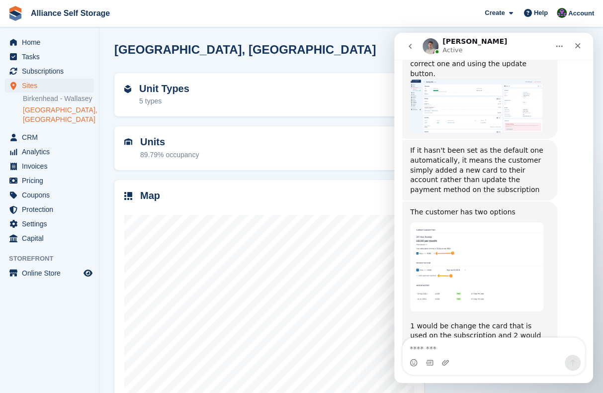
click at [508, 225] on img "Bradley says…" at bounding box center [476, 266] width 133 height 89
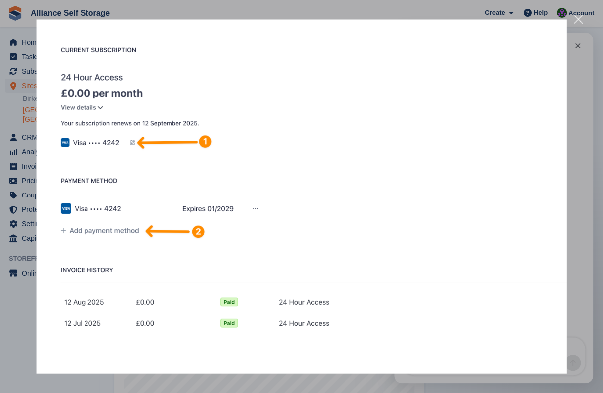
click at [579, 22] on div "Close" at bounding box center [578, 19] width 9 height 9
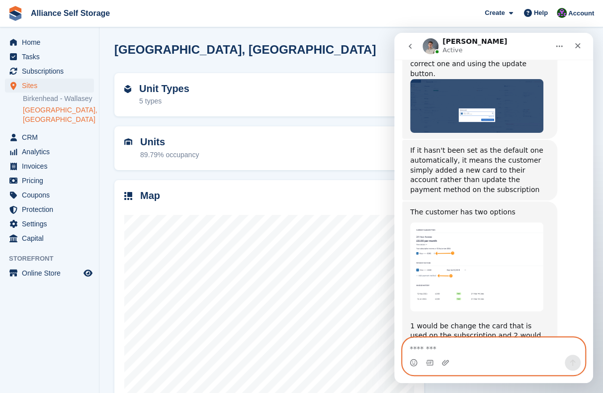
click at [485, 346] on textarea "Message…" at bounding box center [494, 346] width 182 height 17
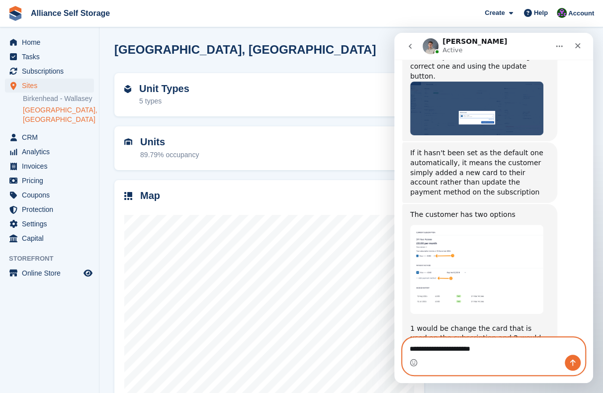
scroll to position [787, 0]
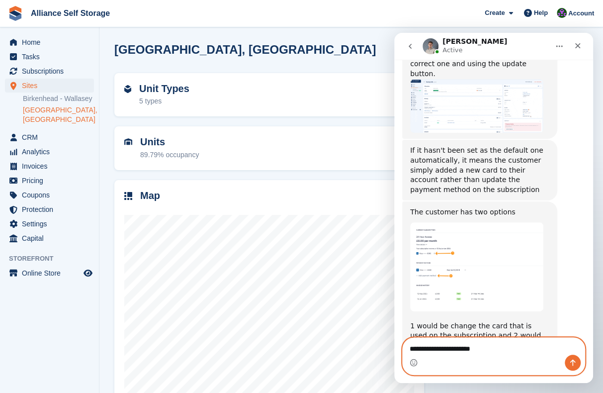
click at [523, 346] on textarea "**********" at bounding box center [494, 346] width 182 height 17
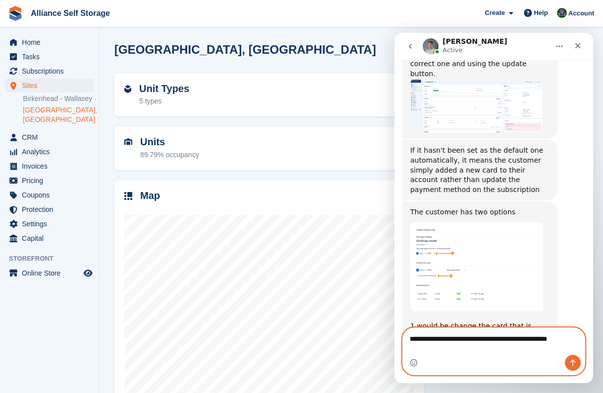
scroll to position [797, 0]
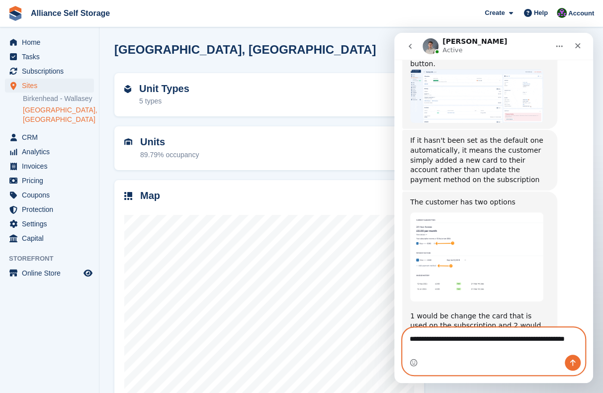
type textarea "**********"
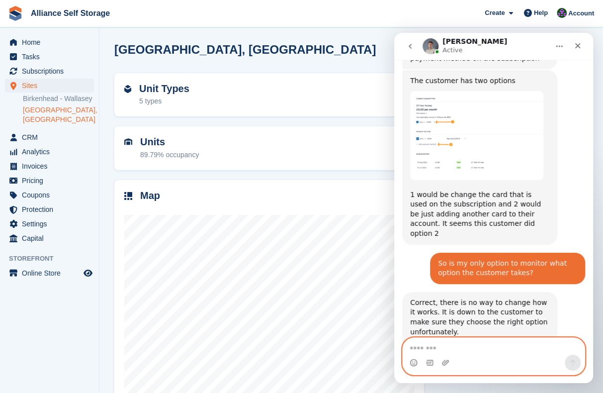
scroll to position [917, 0]
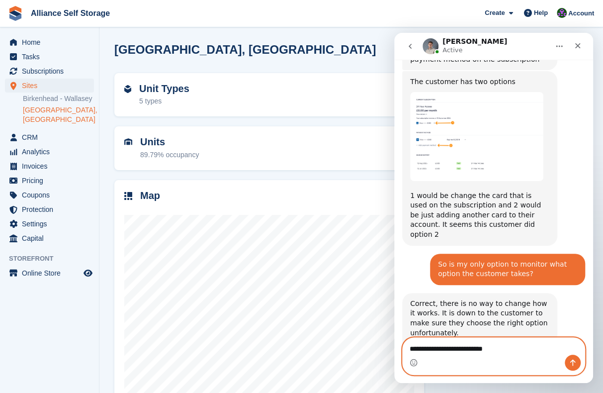
type textarea "**********"
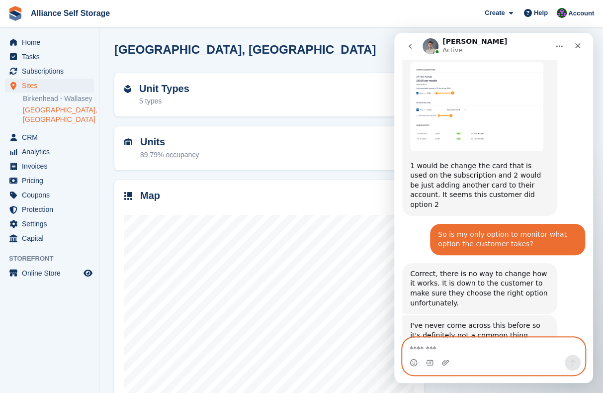
scroll to position [985, 0]
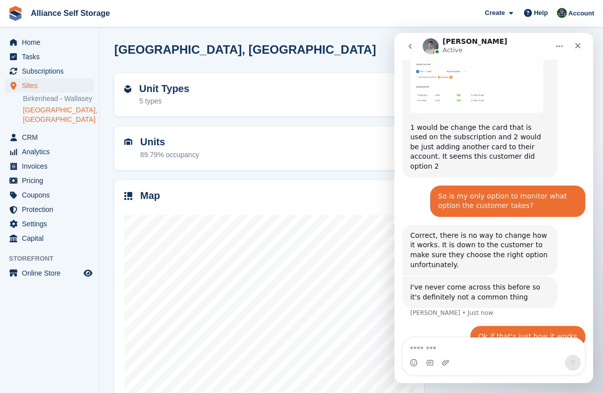
click at [424, 326] on div "Ok if that's just how it works Romilly • Just now" at bounding box center [493, 343] width 183 height 34
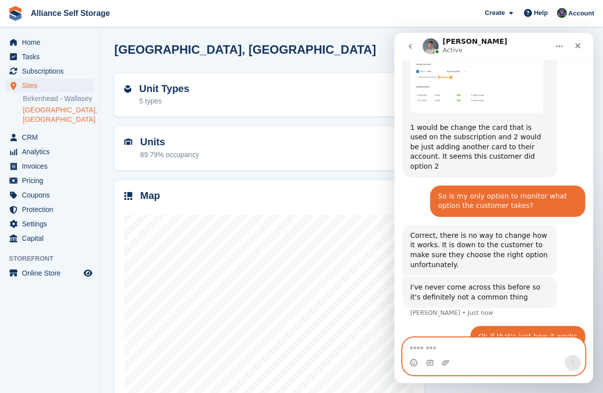
click at [455, 346] on textarea "Message…" at bounding box center [494, 346] width 182 height 17
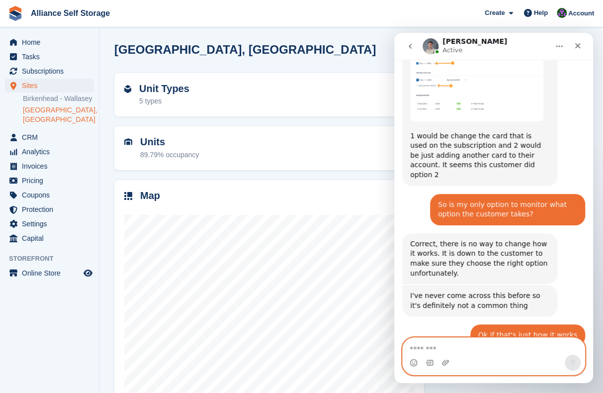
scroll to position [977, 0]
type textarea "**********"
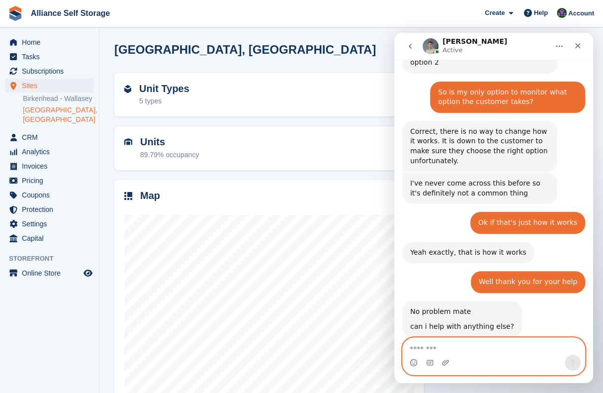
scroll to position [1050, 0]
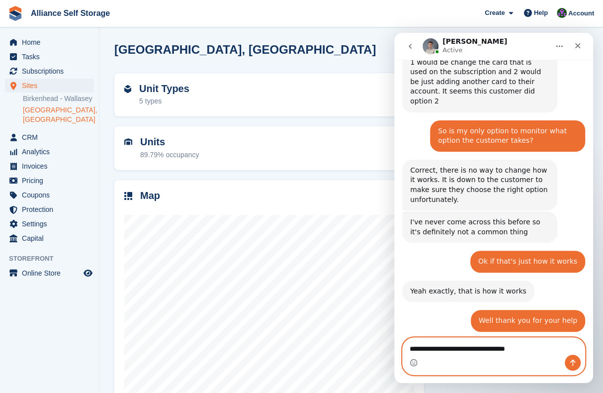
click at [432, 352] on textarea "**********" at bounding box center [494, 346] width 182 height 17
click at [549, 349] on textarea "**********" at bounding box center [494, 346] width 182 height 17
click at [412, 366] on icon "Emoji picker" at bounding box center [414, 363] width 8 height 8
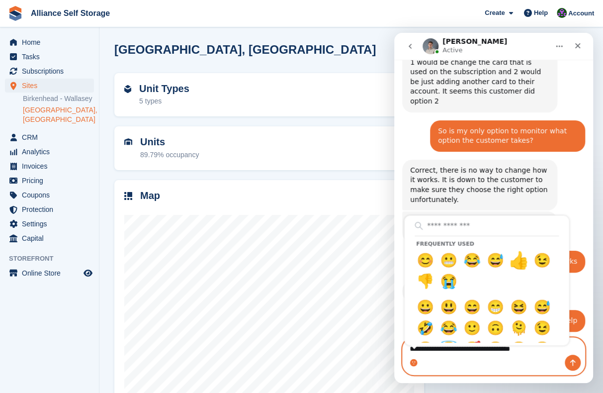
type textarea "**********"
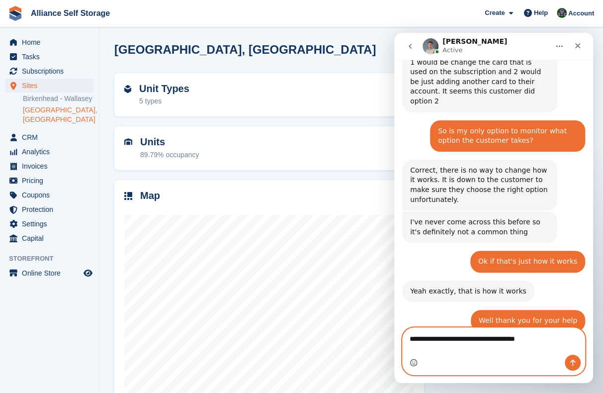
click at [544, 345] on textarea "**********" at bounding box center [494, 336] width 182 height 17
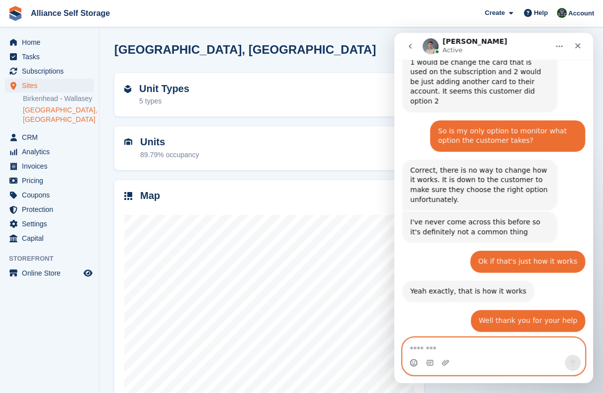
scroll to position [1080, 0]
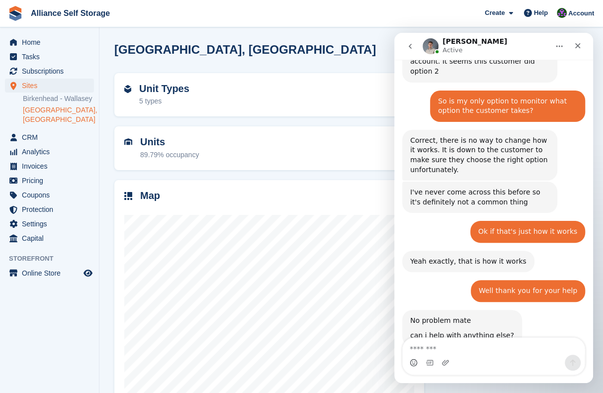
click at [411, 43] on icon "go back" at bounding box center [410, 46] width 8 height 8
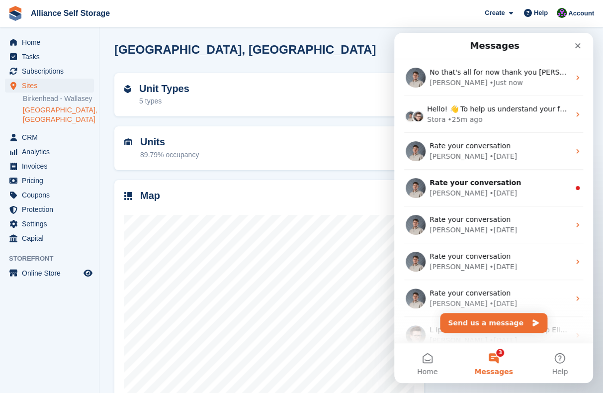
scroll to position [0, 0]
click at [577, 46] on icon "Close" at bounding box center [577, 45] width 5 height 5
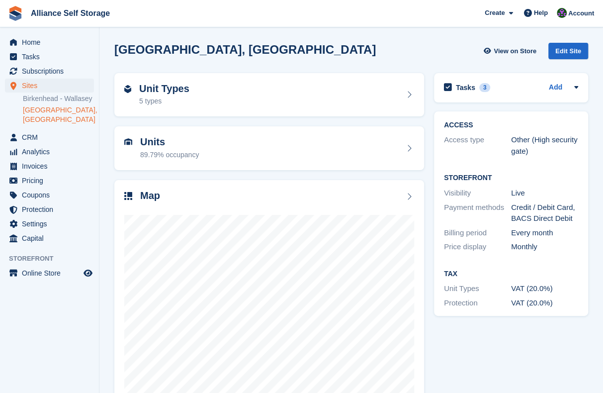
click at [357, 36] on section "Tarren Way South, Moreton, Wirral View on Store Edit Site Unit Types 5 types Un…" at bounding box center [351, 212] width 504 height 425
click at [55, 141] on span "CRM" at bounding box center [52, 137] width 60 height 14
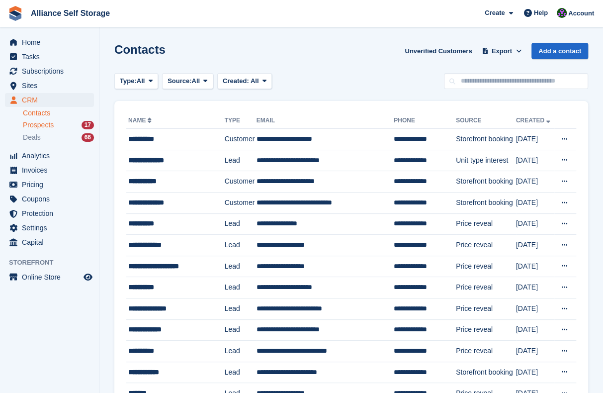
click at [47, 126] on span "Prospects" at bounding box center [38, 124] width 31 height 9
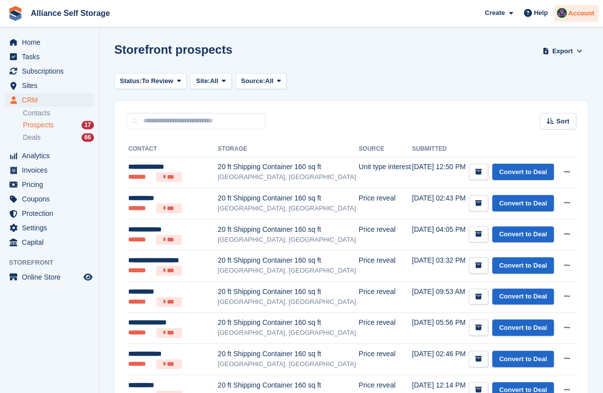
click at [572, 17] on span "Account" at bounding box center [581, 13] width 26 height 10
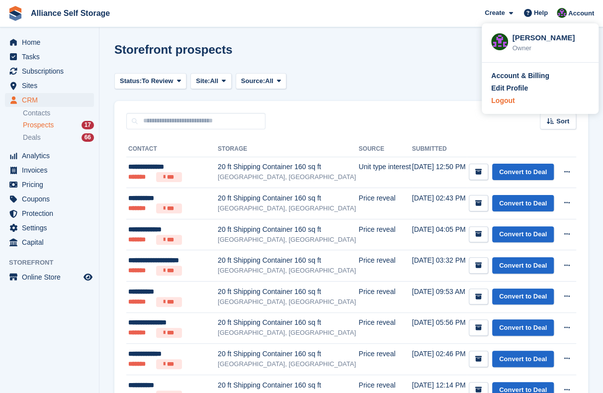
click at [507, 101] on div "Logout" at bounding box center [502, 100] width 23 height 10
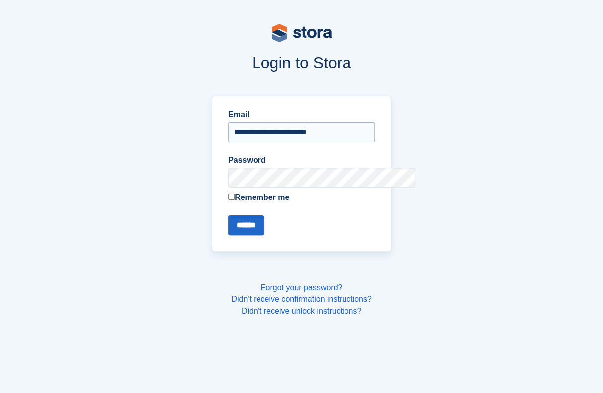
click at [320, 127] on input "**********" at bounding box center [301, 132] width 147 height 20
type input "**********"
click at [228, 224] on input "******" at bounding box center [246, 225] width 36 height 20
